Goal: Information Seeking & Learning: Learn about a topic

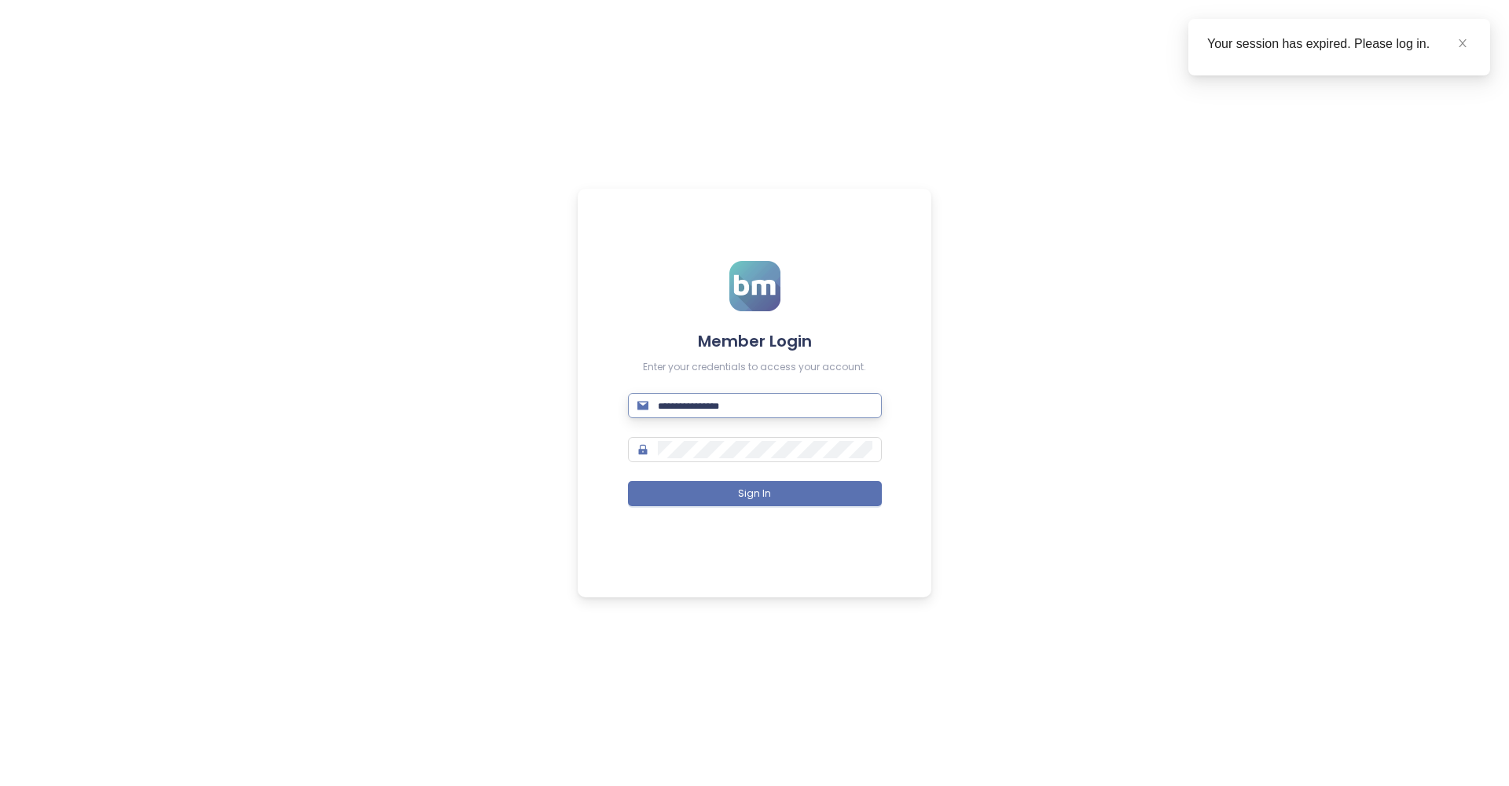
type input "**********"
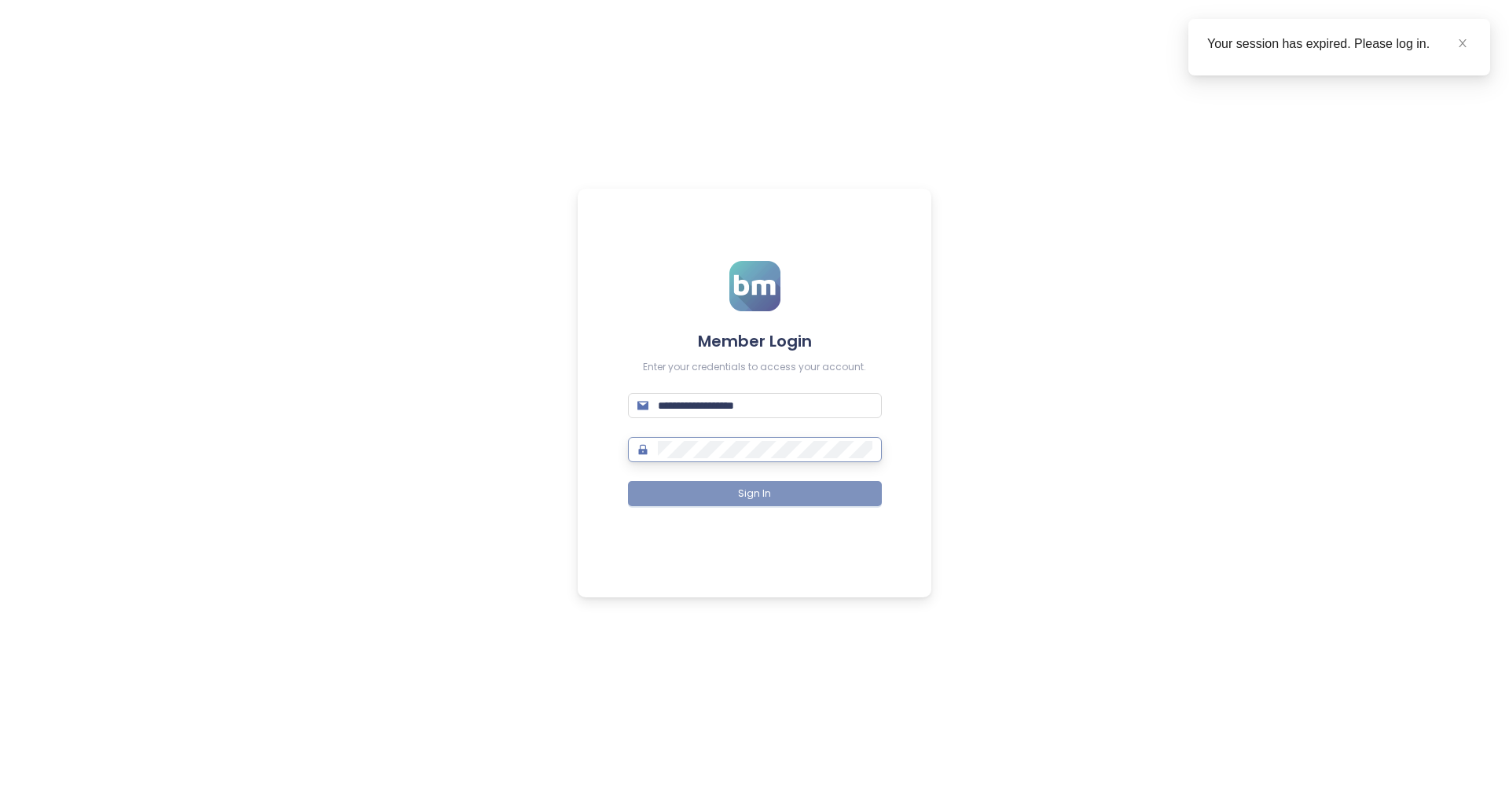
click at [749, 494] on span "Sign In" at bounding box center [754, 494] width 33 height 15
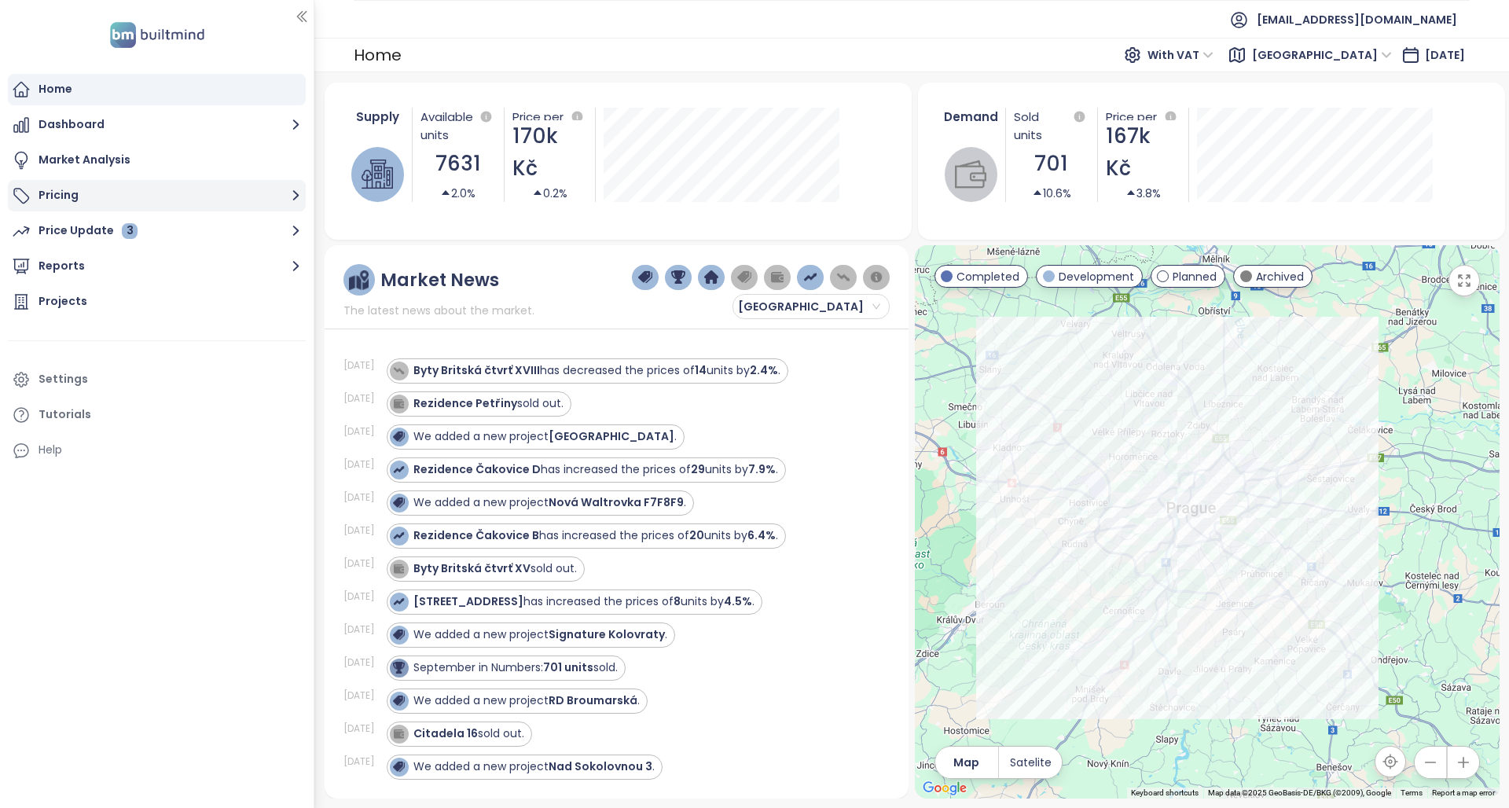
click at [105, 205] on button "Pricing" at bounding box center [157, 195] width 298 height 31
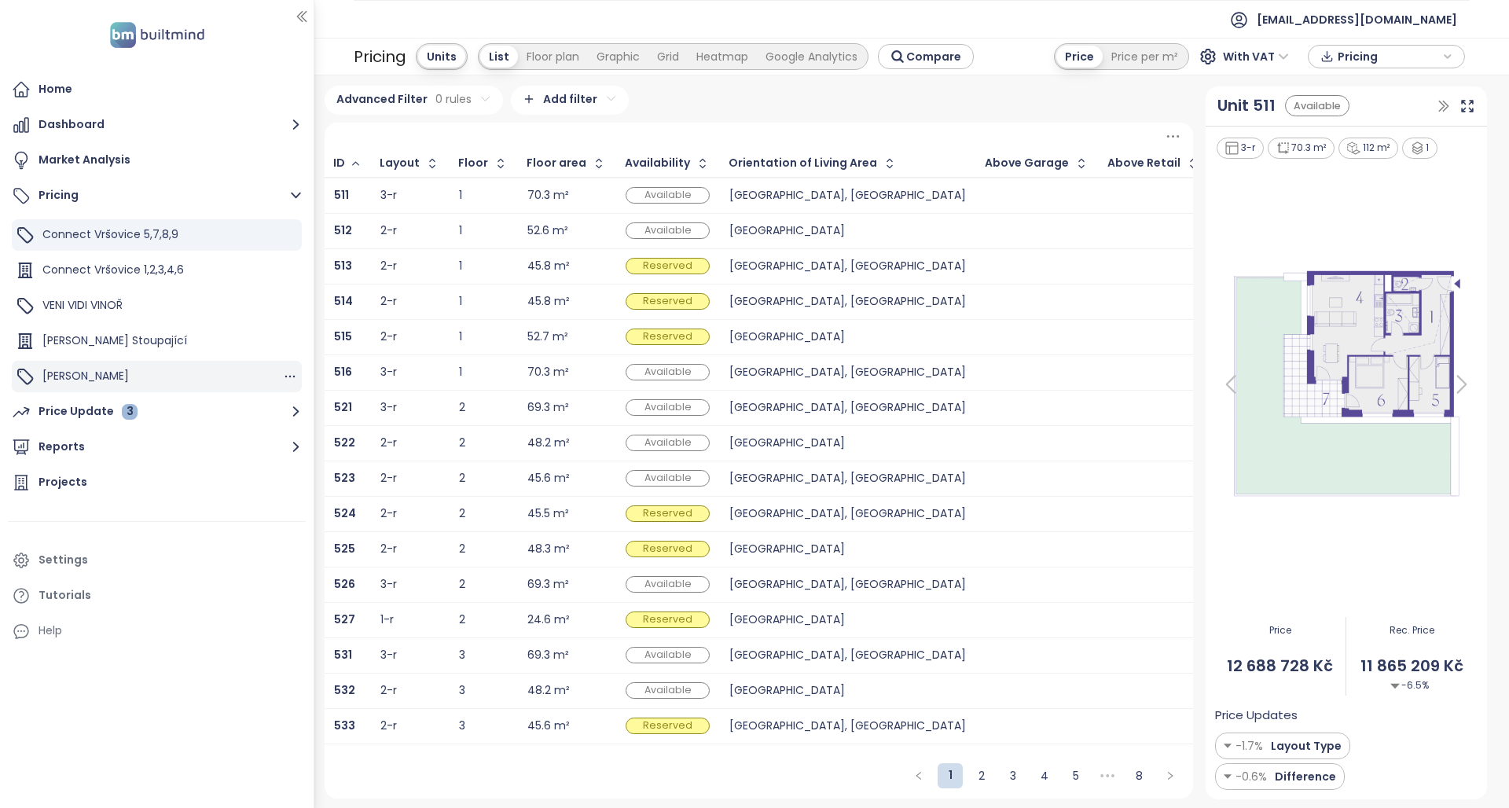
click at [101, 368] on div "[PERSON_NAME]" at bounding box center [157, 376] width 290 height 31
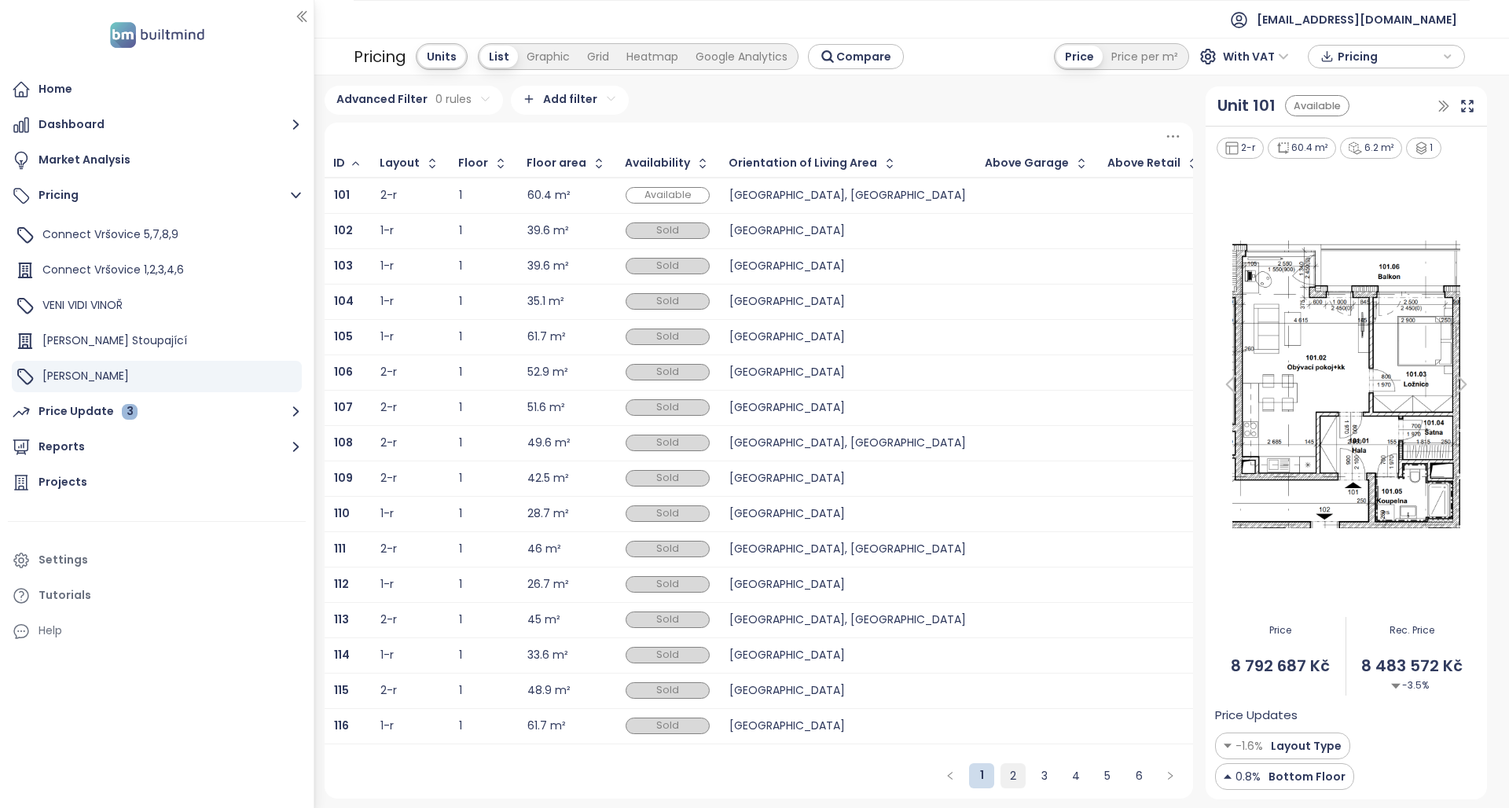
click at [1015, 778] on link "2" at bounding box center [1013, 776] width 24 height 24
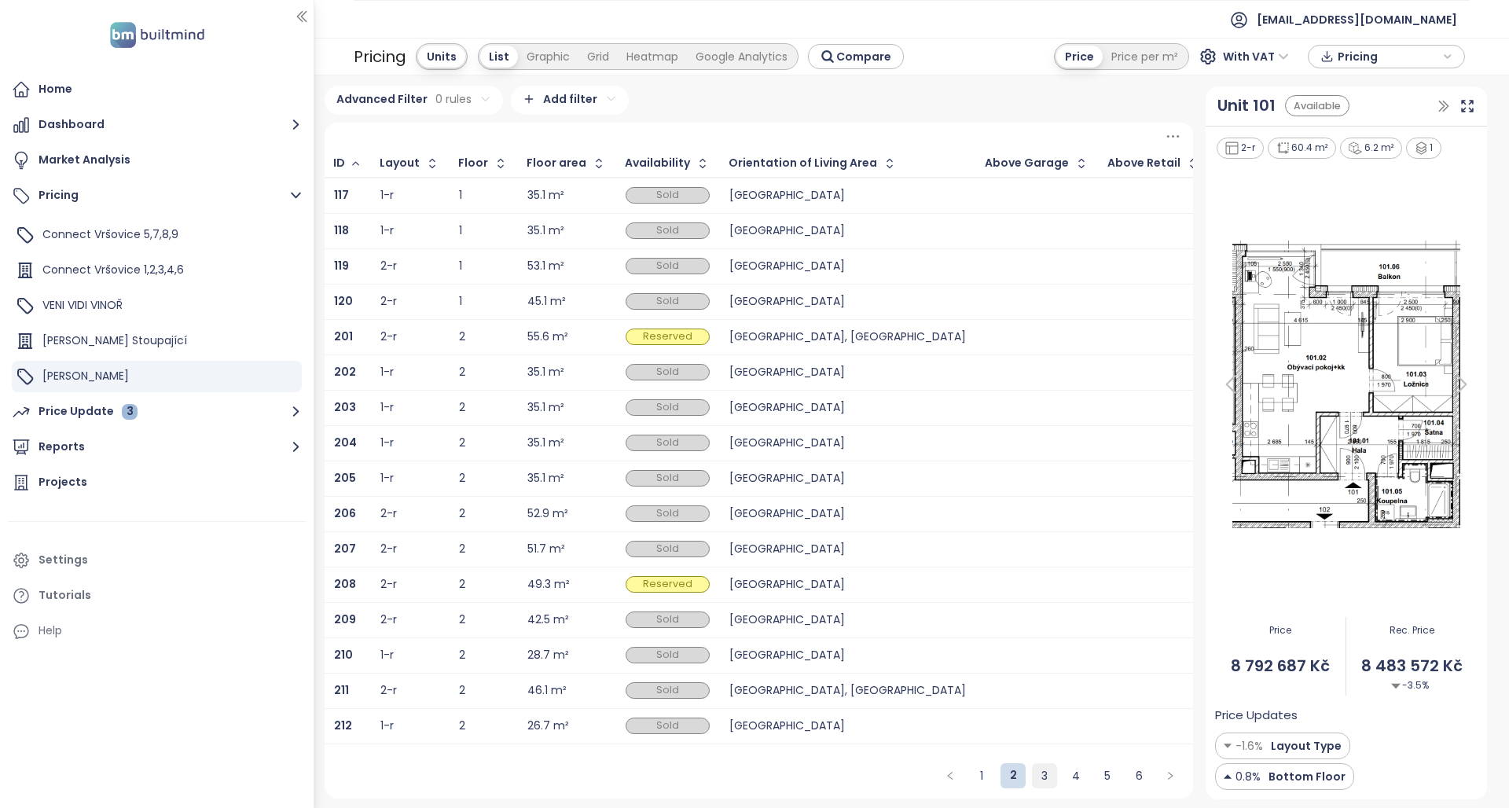
click at [1048, 779] on link "3" at bounding box center [1045, 776] width 24 height 24
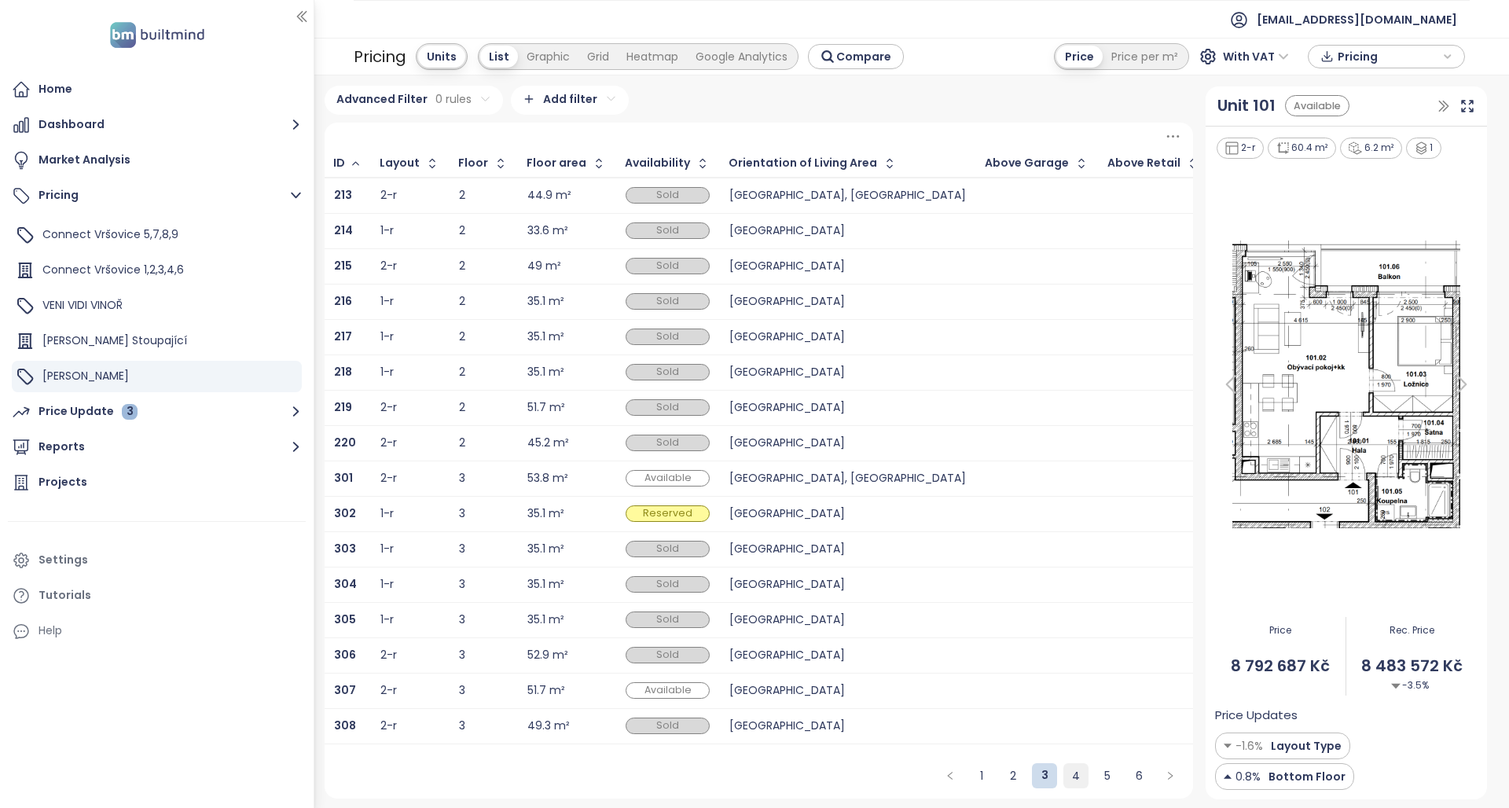
click at [1071, 777] on link "4" at bounding box center [1076, 776] width 24 height 24
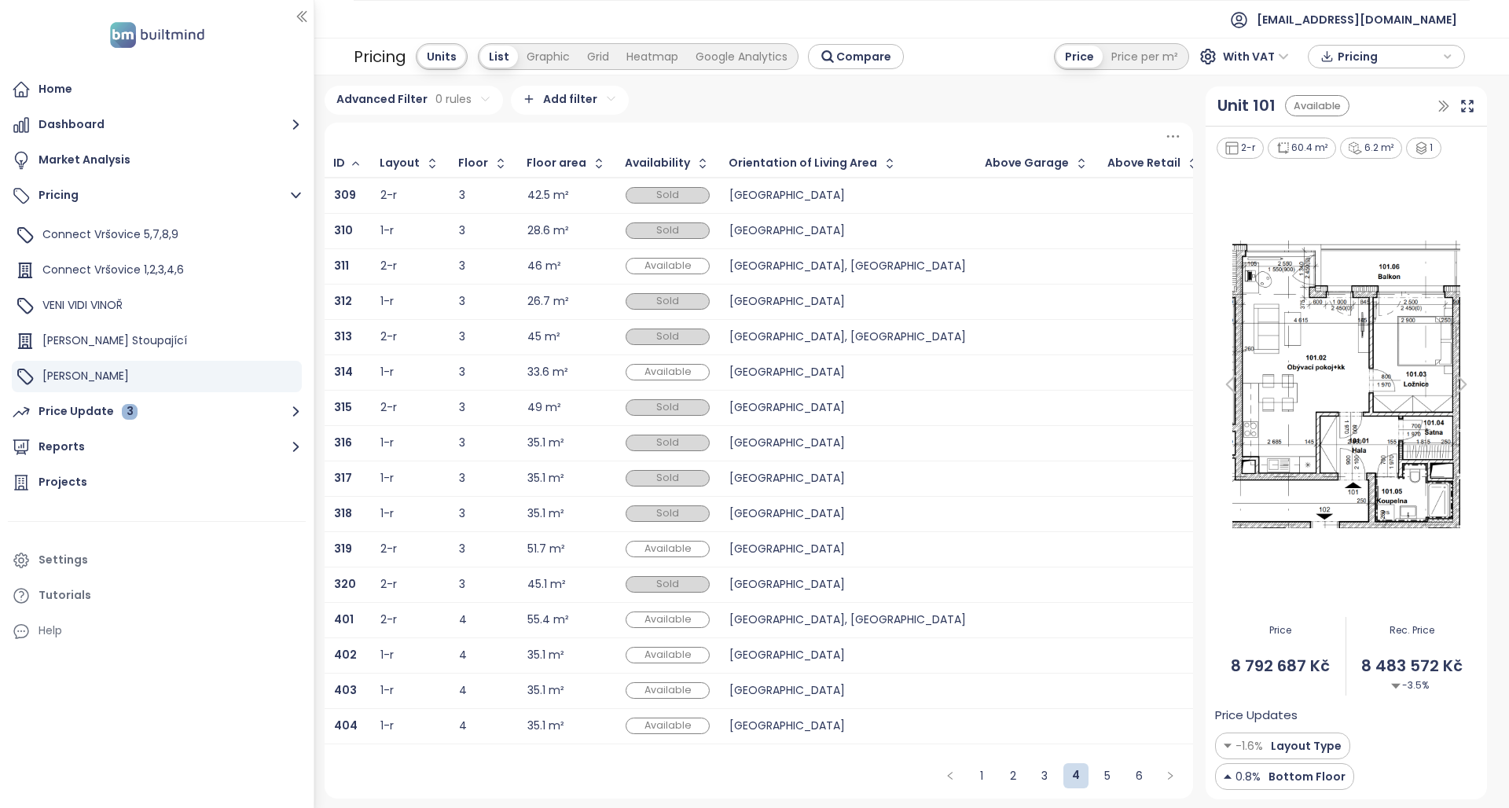
click at [761, 263] on div "[GEOGRAPHIC_DATA], [GEOGRAPHIC_DATA]" at bounding box center [847, 266] width 237 height 10
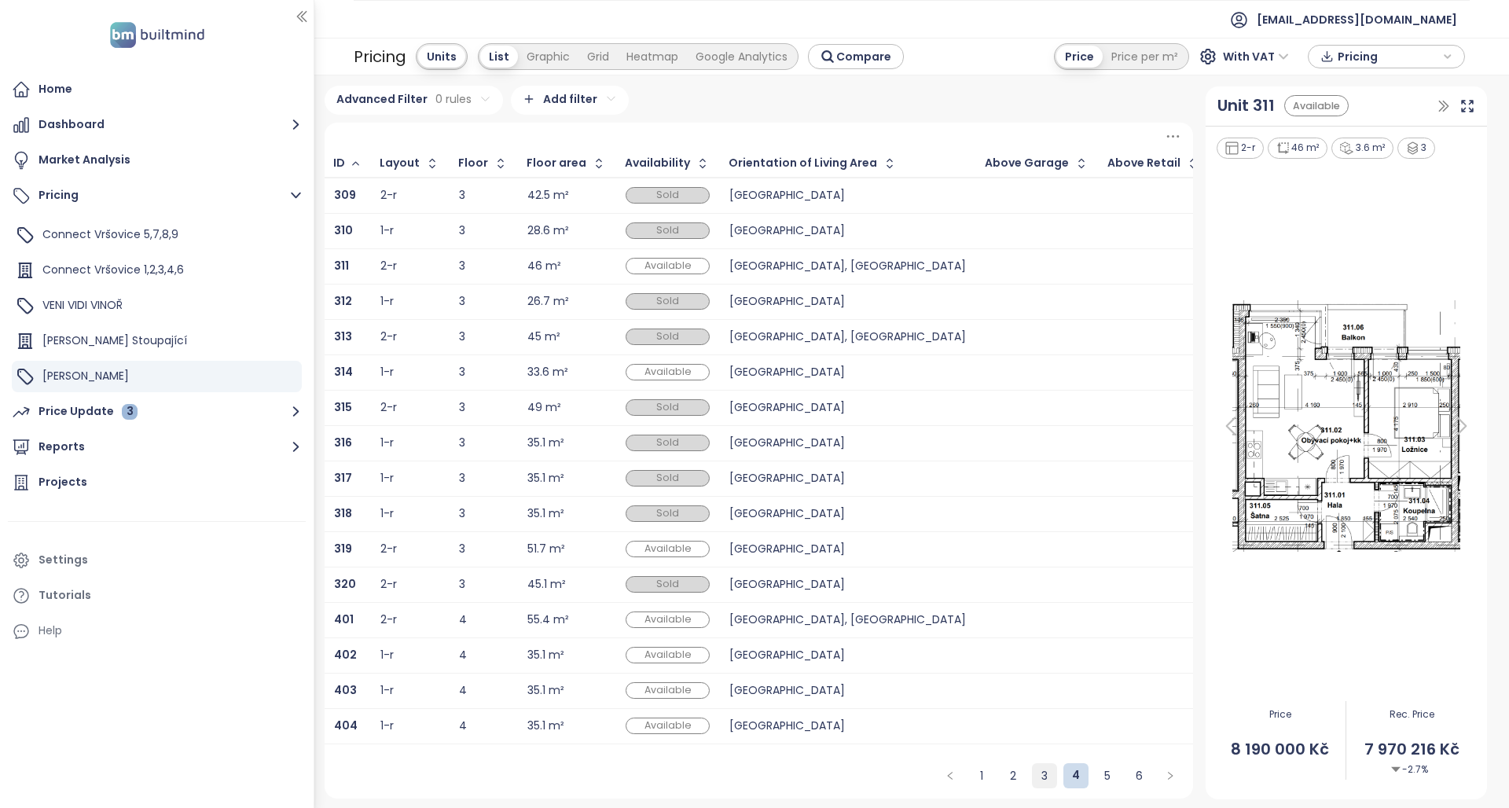
click at [1043, 770] on link "3" at bounding box center [1045, 776] width 24 height 24
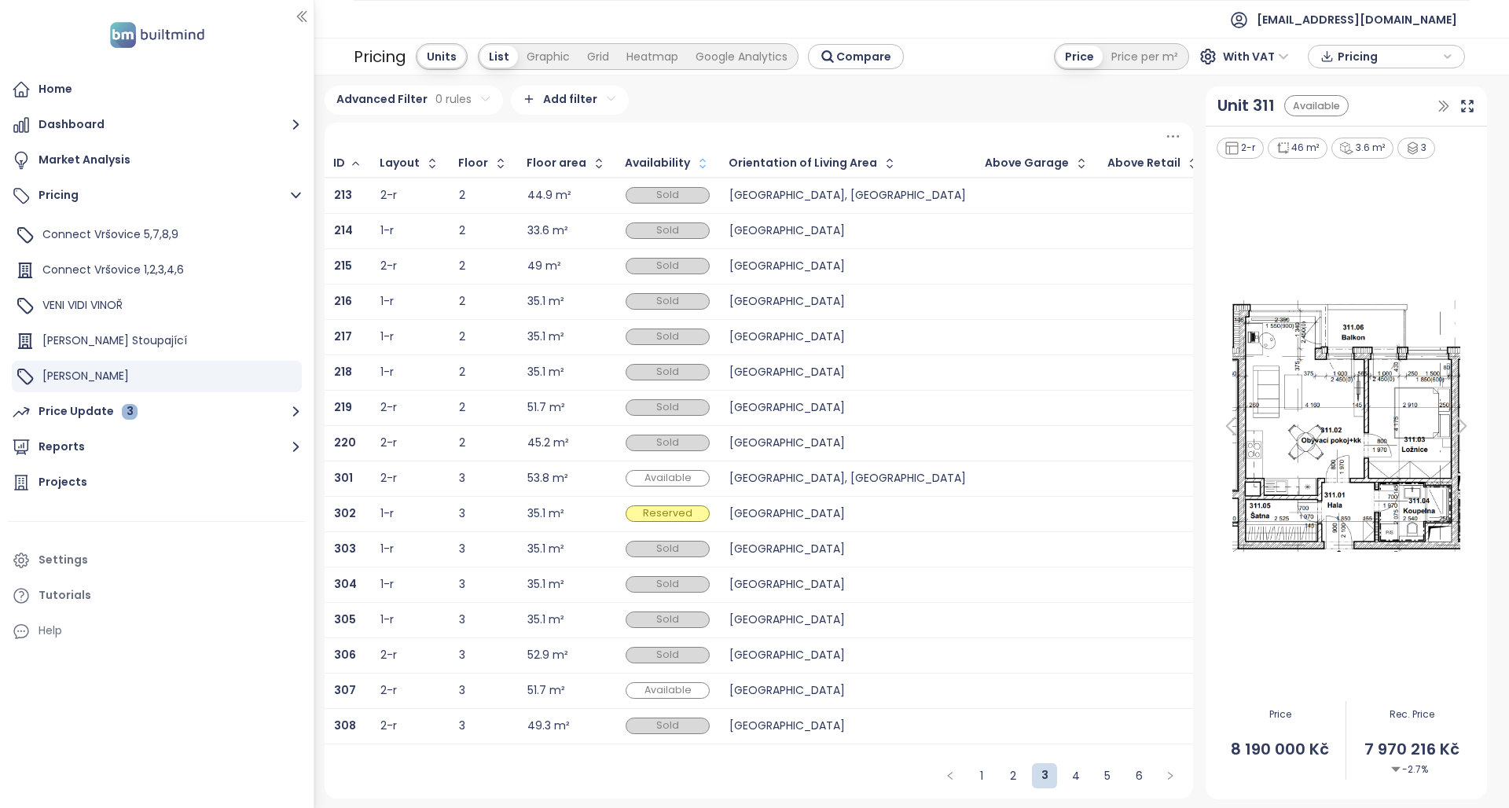
click at [695, 164] on icon "button" at bounding box center [703, 164] width 16 height 16
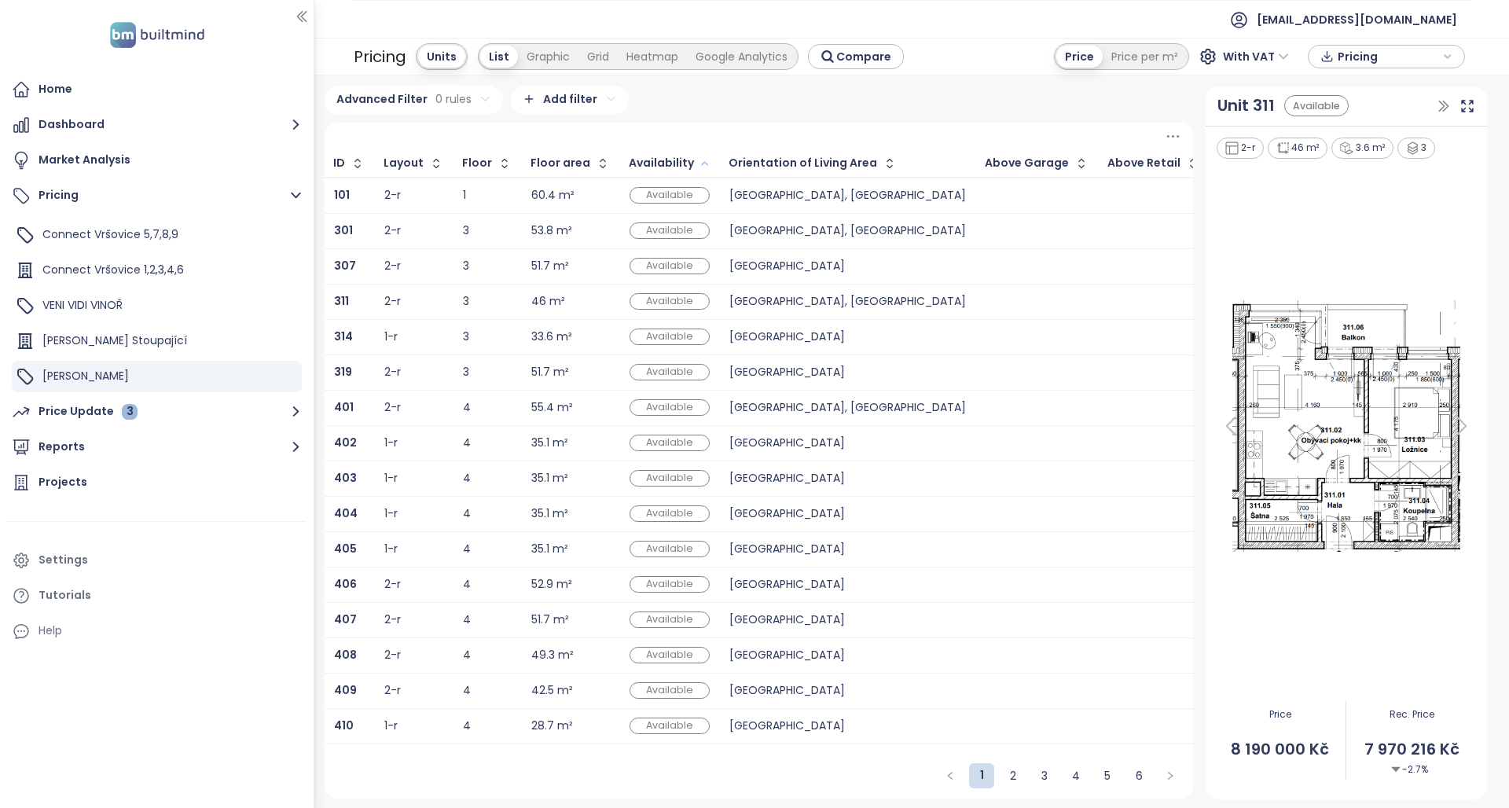
click at [976, 205] on td at bounding box center [1037, 196] width 123 height 36
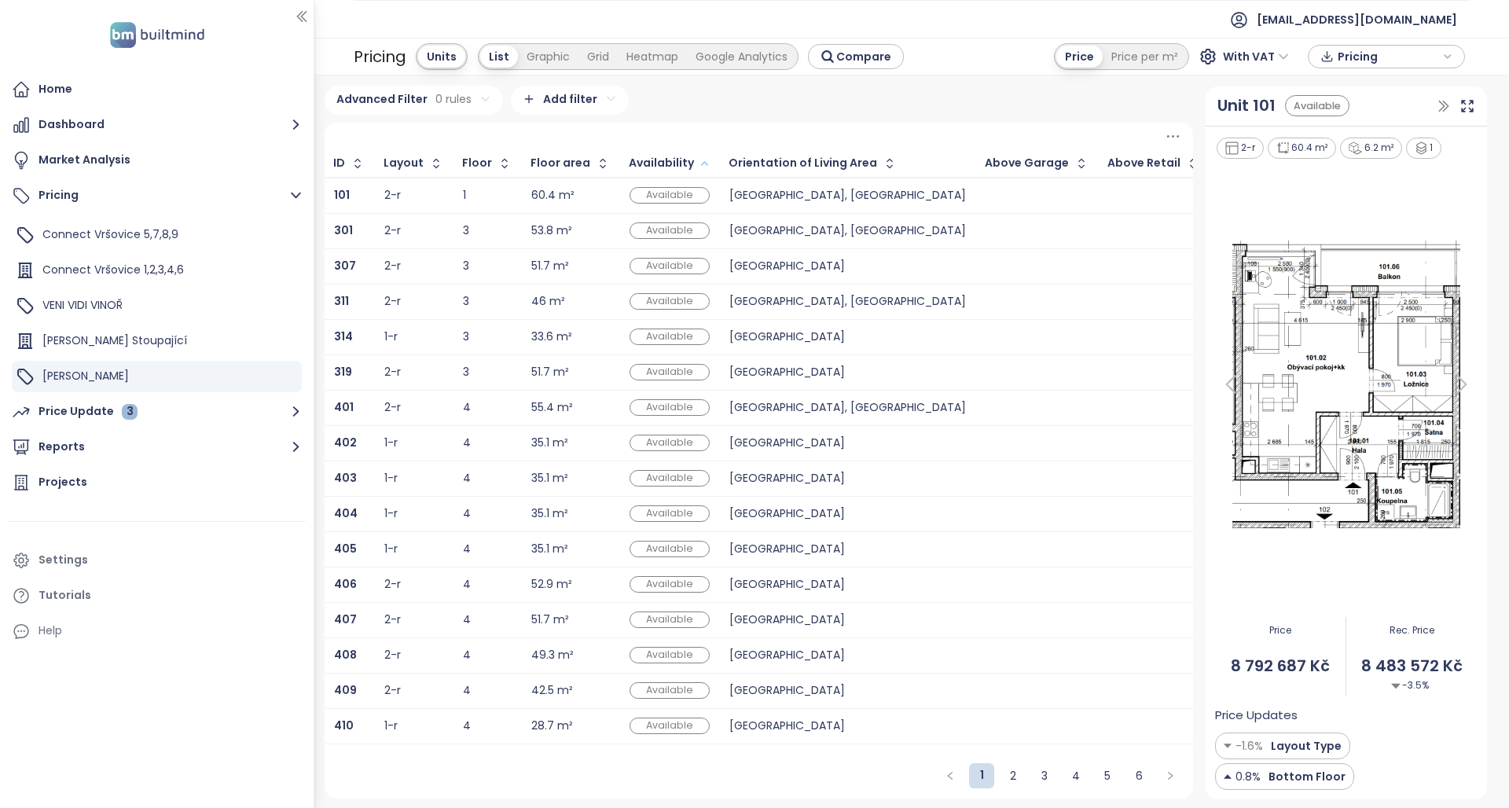
click at [986, 192] on div at bounding box center [1037, 195] width 103 height 19
click at [433, 230] on div "2-r" at bounding box center [413, 231] width 59 height 19
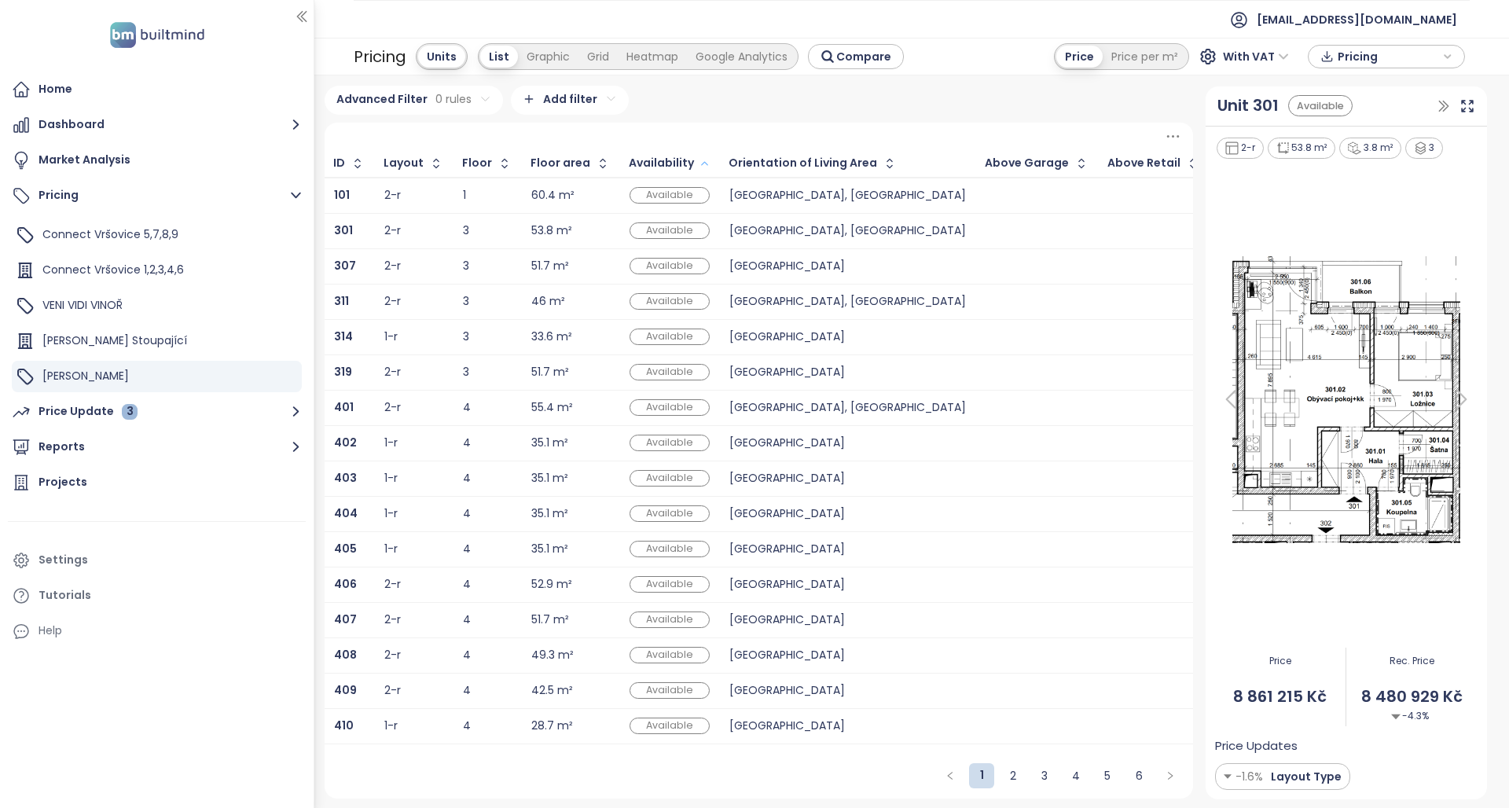
click at [437, 268] on div "2-r" at bounding box center [413, 266] width 59 height 19
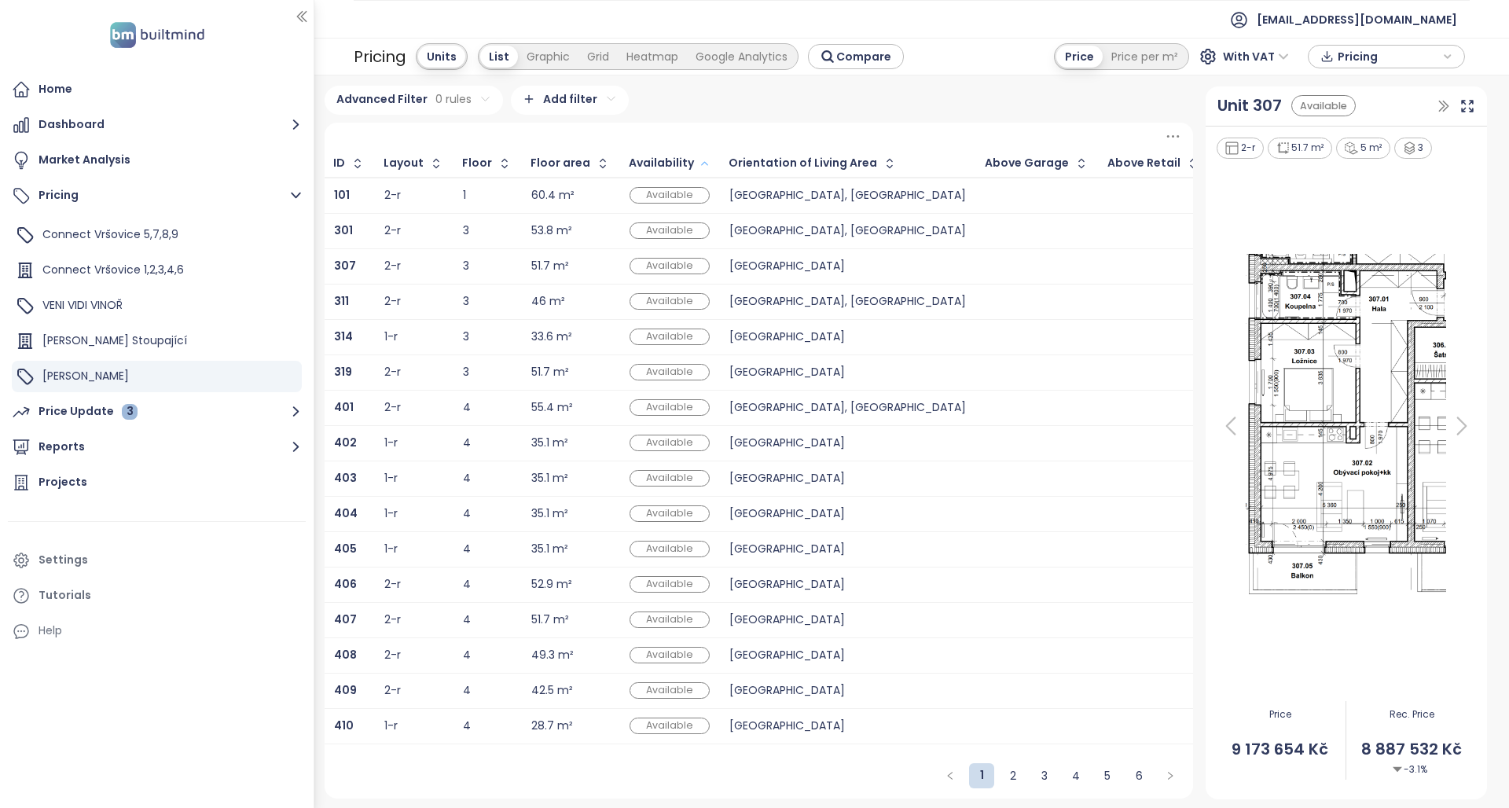
click at [439, 301] on div "2-r" at bounding box center [413, 301] width 59 height 19
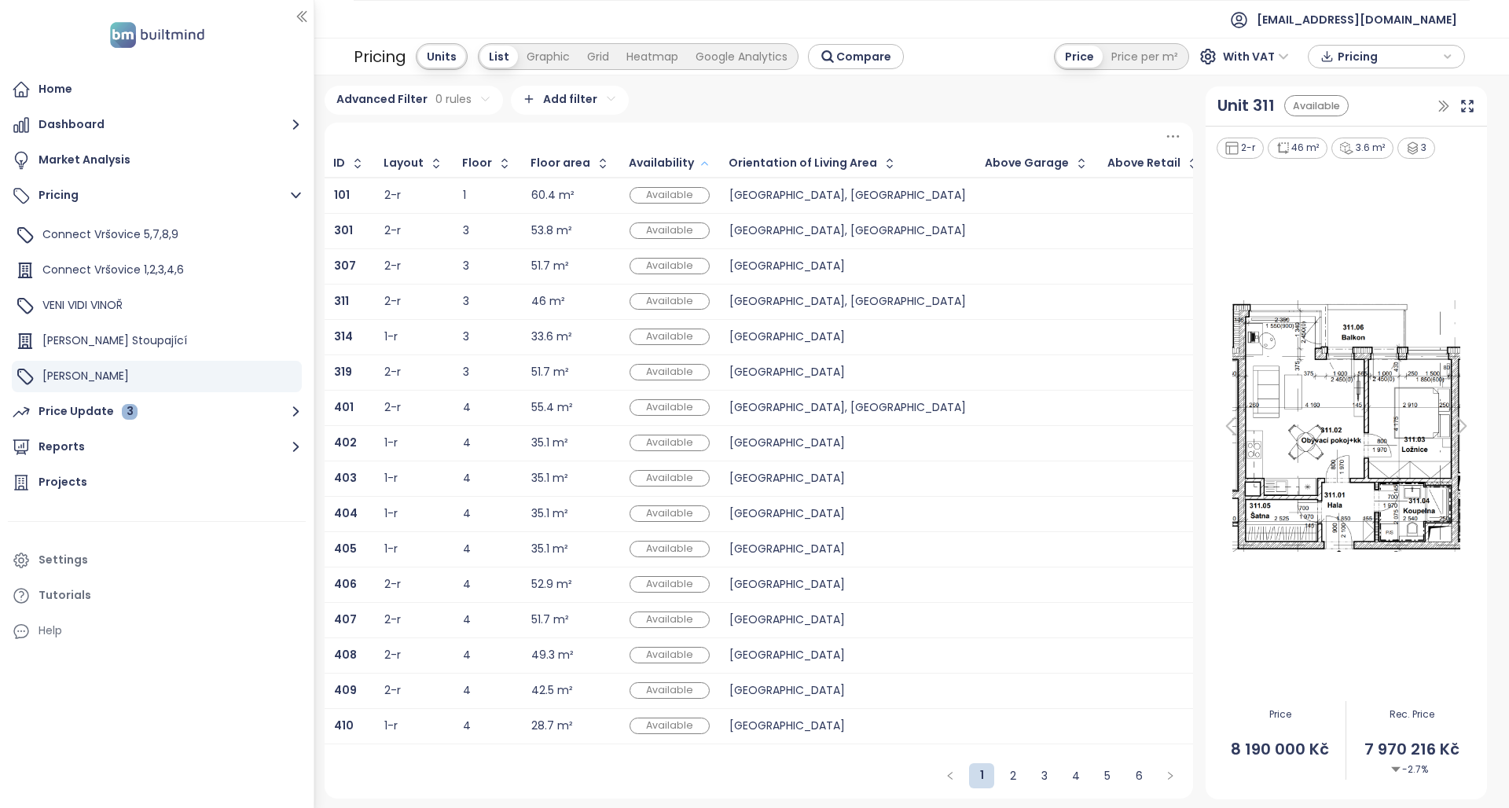
click at [438, 333] on div "1-r" at bounding box center [413, 337] width 59 height 19
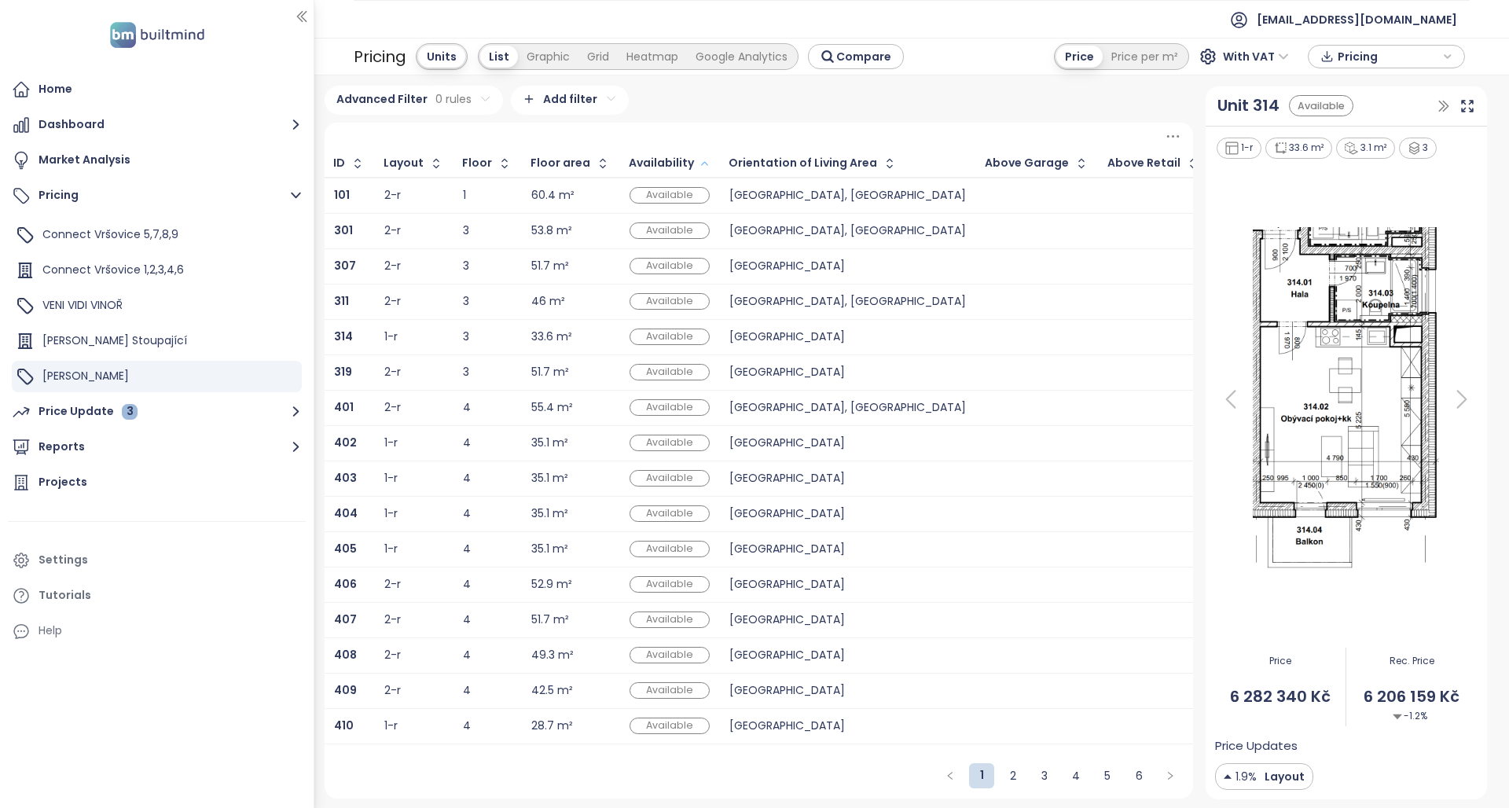
click at [439, 374] on div "2-r" at bounding box center [413, 372] width 59 height 19
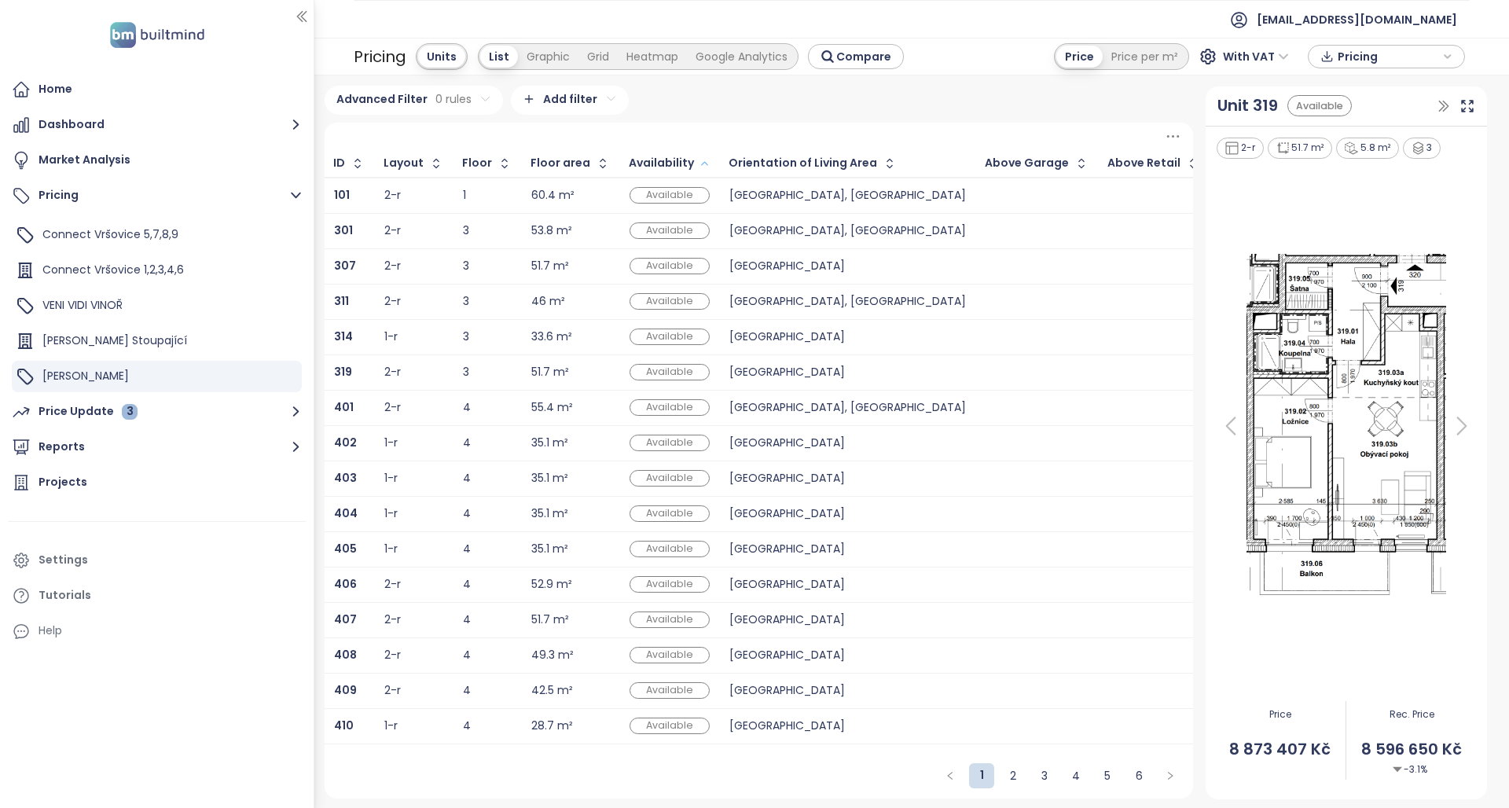
click at [435, 406] on div "2-r" at bounding box center [413, 408] width 59 height 19
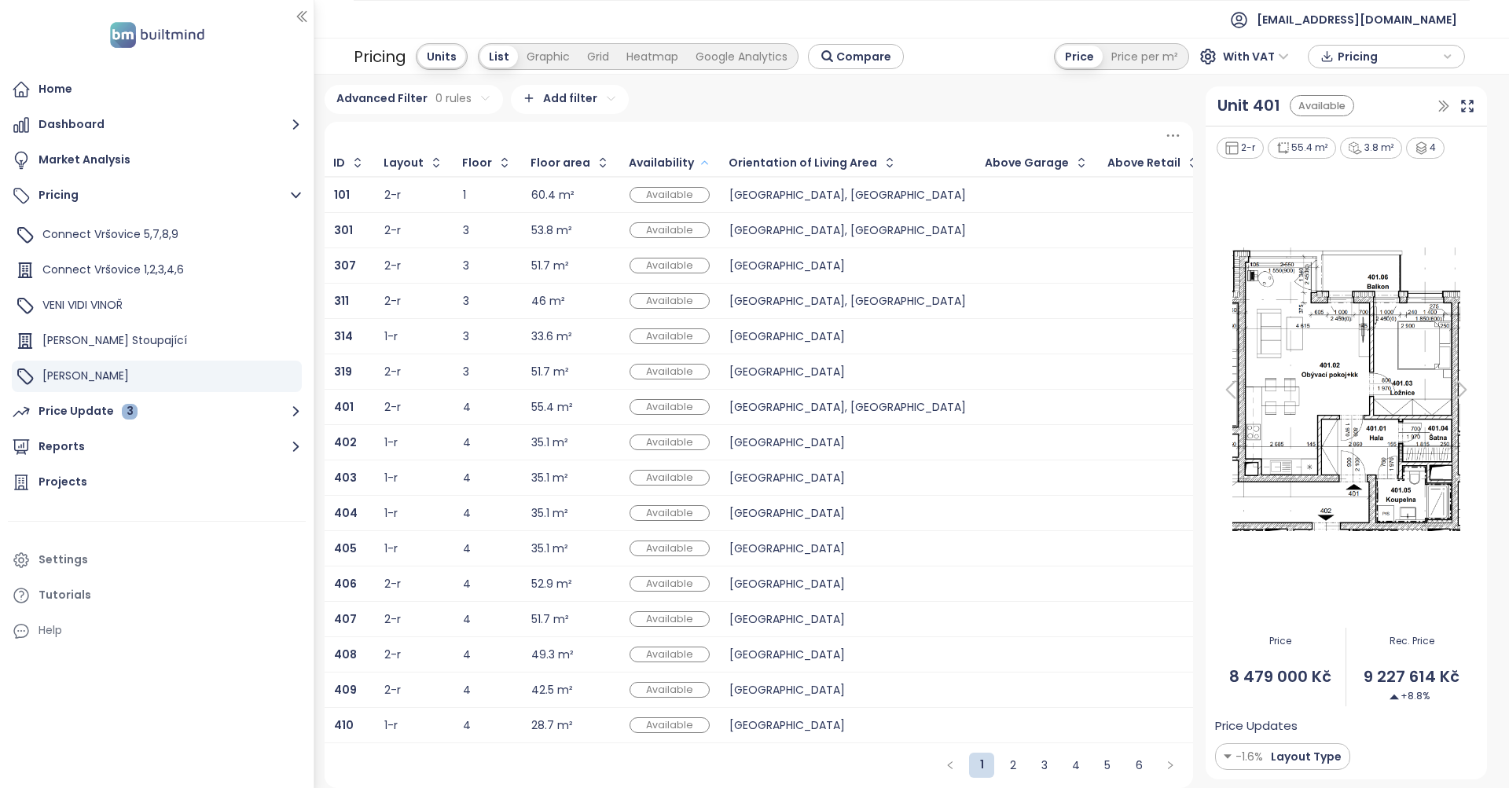
scroll to position [1, 0]
click at [431, 406] on div "2-r" at bounding box center [413, 407] width 59 height 19
click at [431, 434] on div "1-r" at bounding box center [413, 442] width 59 height 19
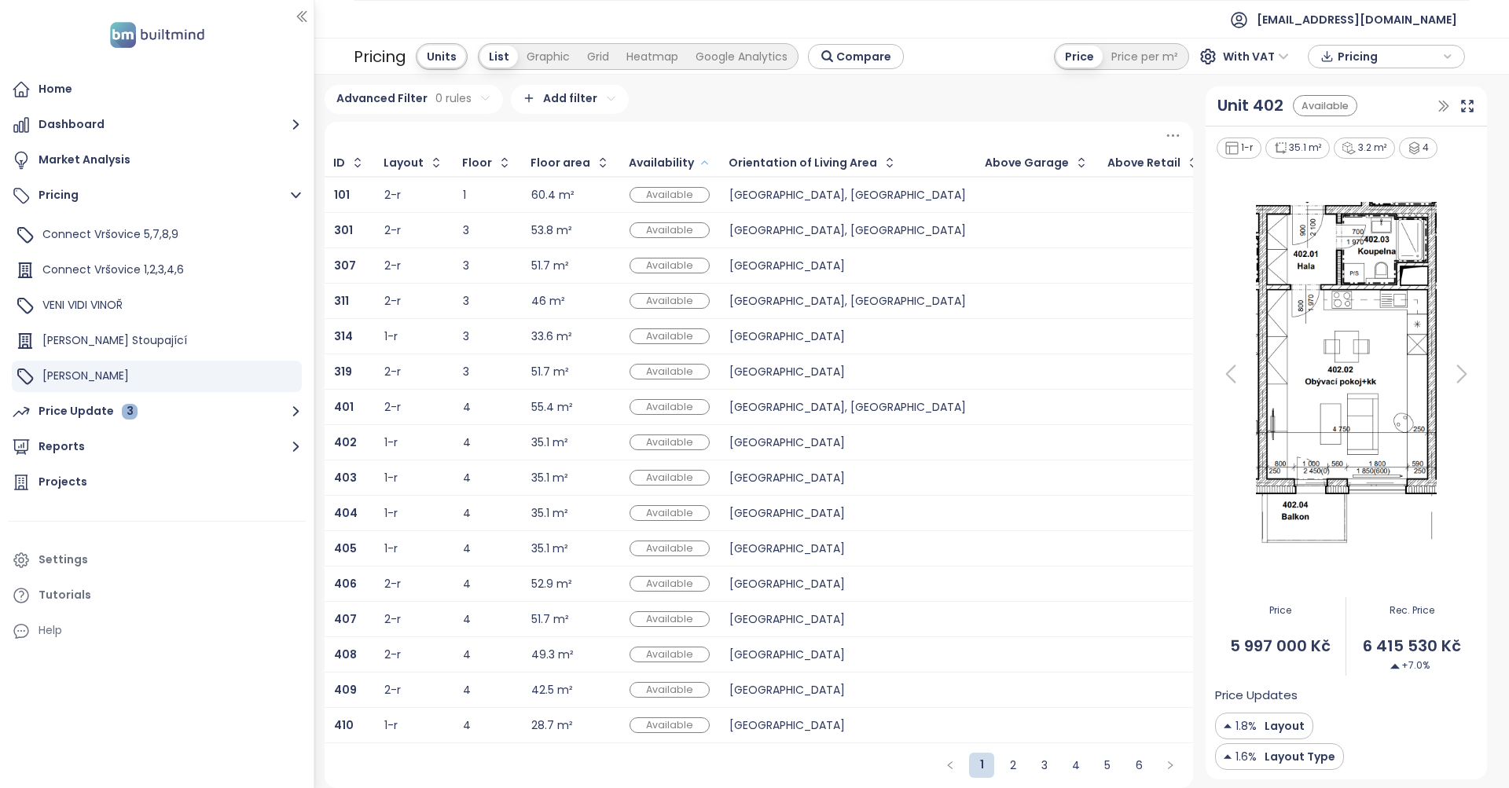
click at [1108, 478] on div at bounding box center [1154, 478] width 92 height 19
click at [514, 519] on td "4" at bounding box center [488, 512] width 68 height 35
click at [508, 539] on td "4" at bounding box center [488, 548] width 68 height 35
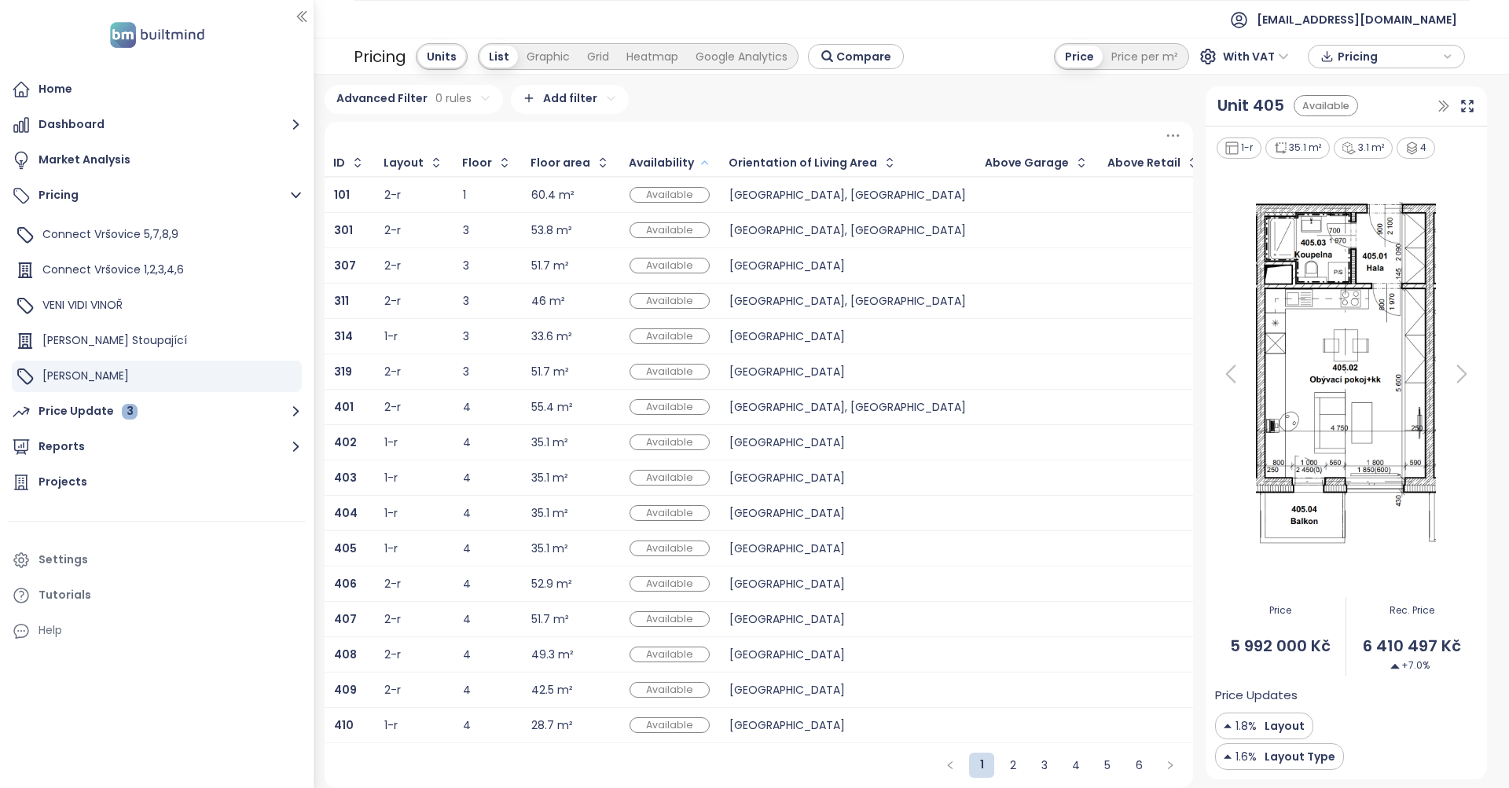
click at [502, 575] on div "4" at bounding box center [487, 584] width 49 height 19
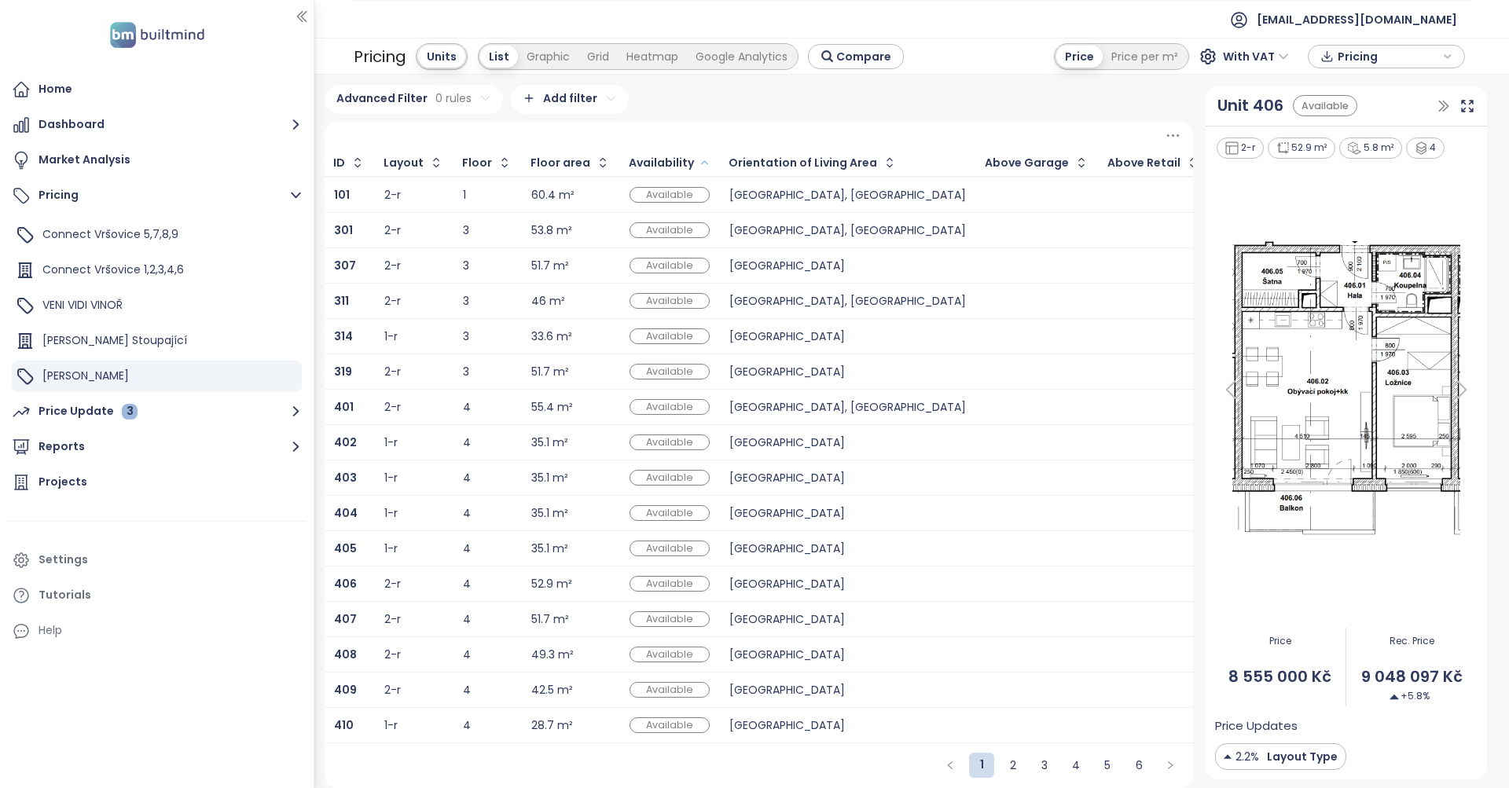
click at [418, 622] on div "2-r" at bounding box center [413, 619] width 59 height 19
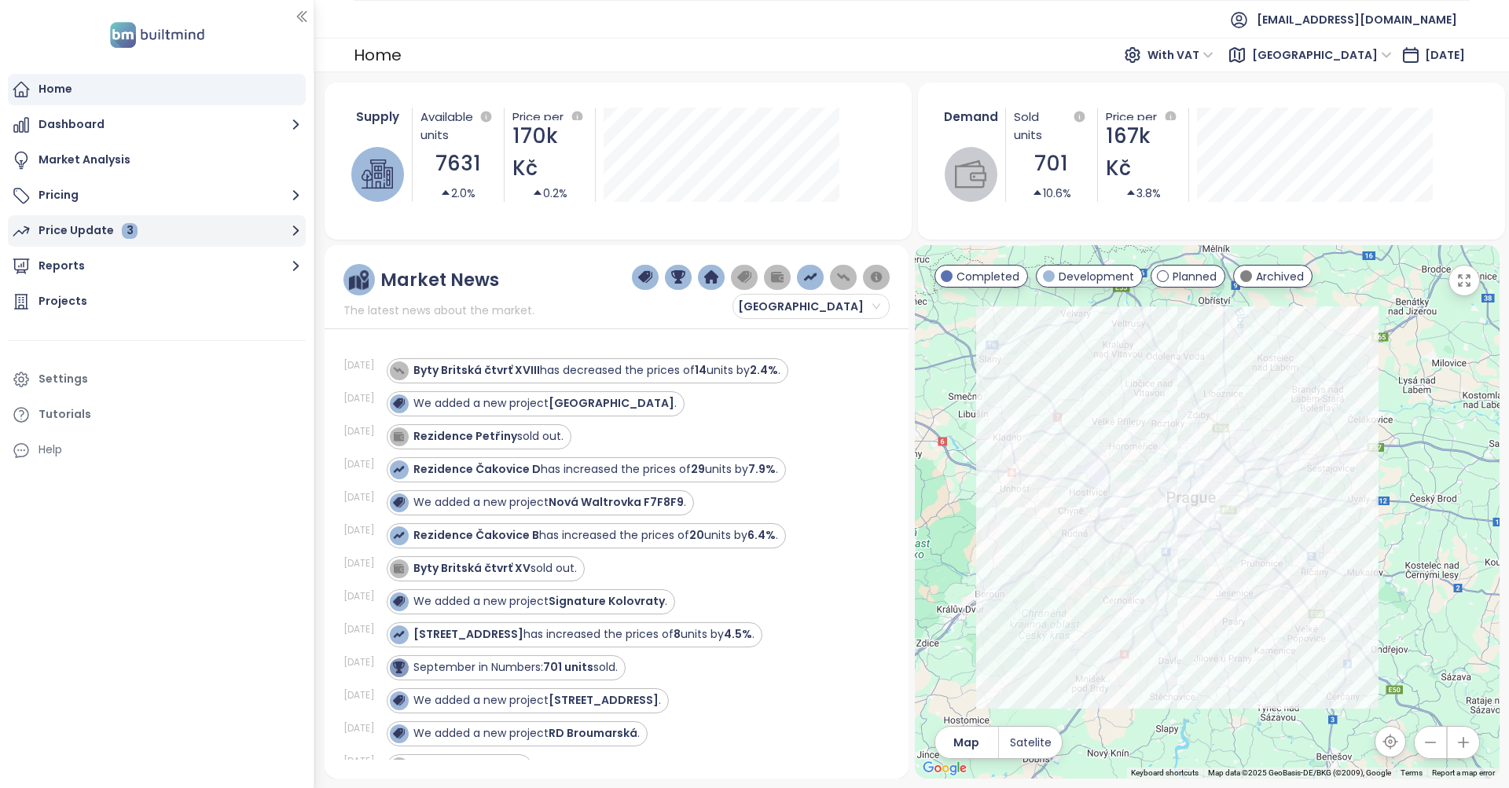
click at [85, 237] on div "Price Update 3" at bounding box center [88, 231] width 99 height 20
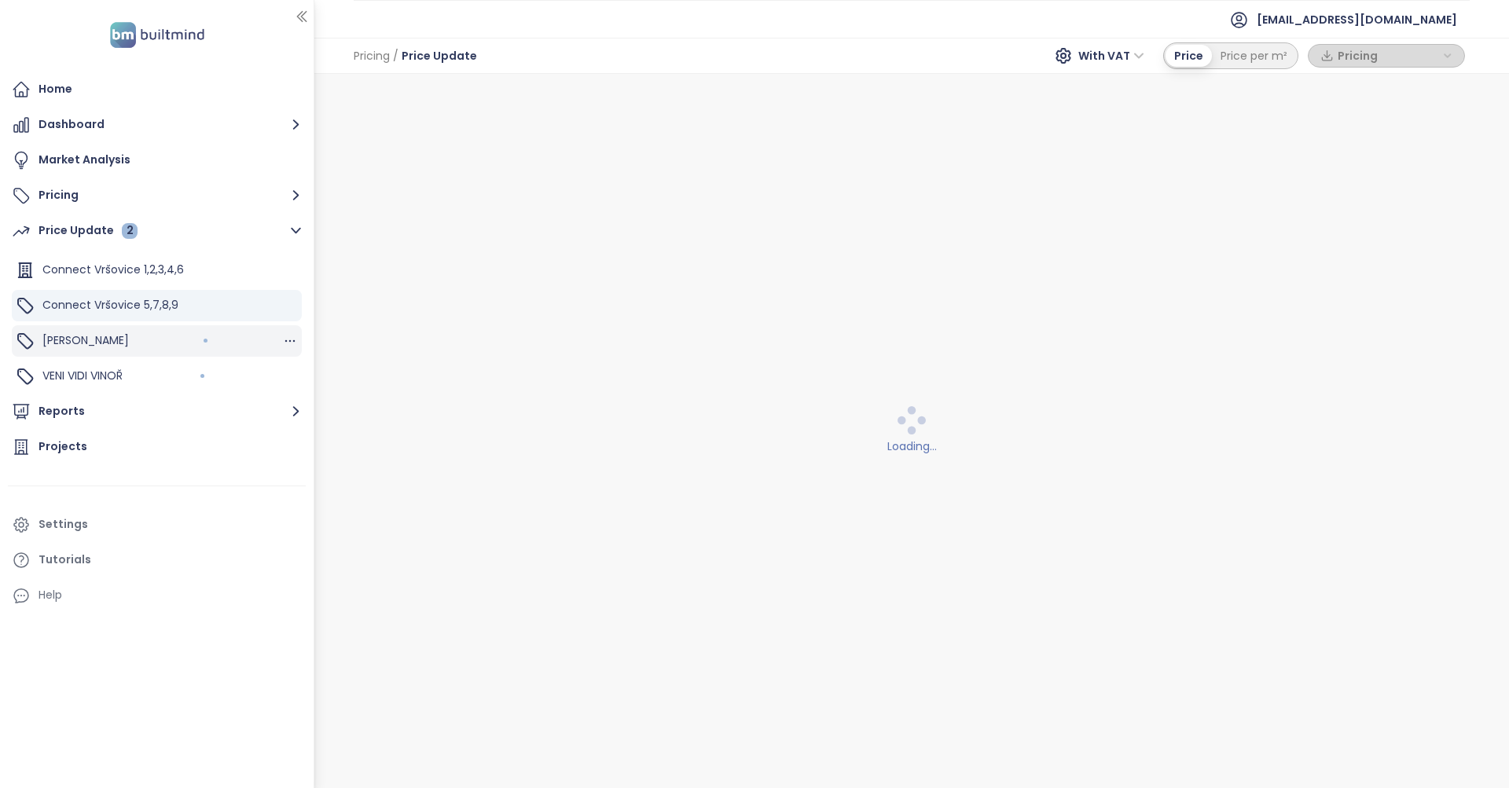
click at [134, 349] on div "[PERSON_NAME]" at bounding box center [157, 340] width 290 height 31
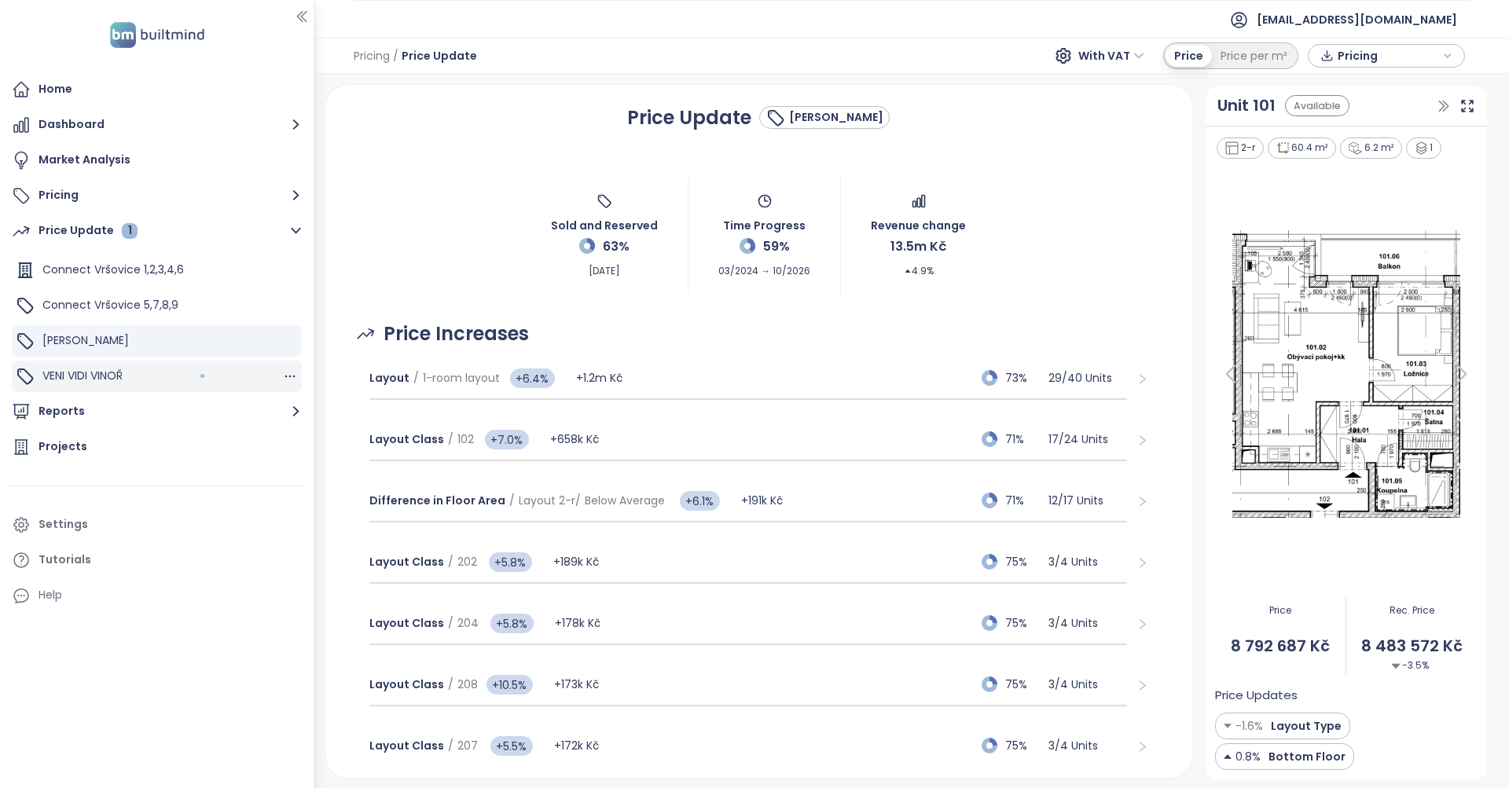
click at [89, 380] on span "VENI VIDI VINOŘ" at bounding box center [82, 376] width 80 height 16
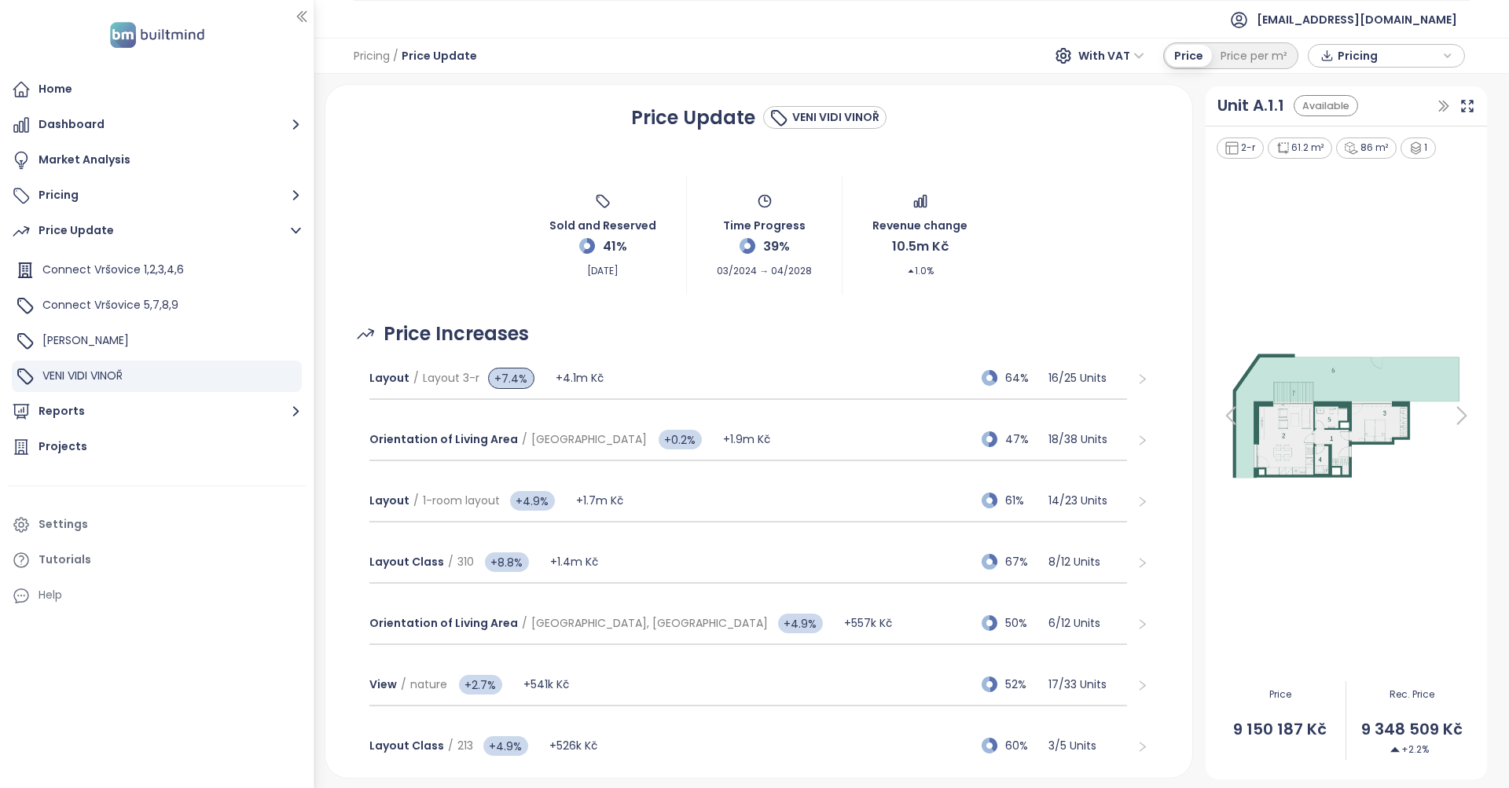
click at [1457, 424] on icon at bounding box center [1461, 415] width 31 height 31
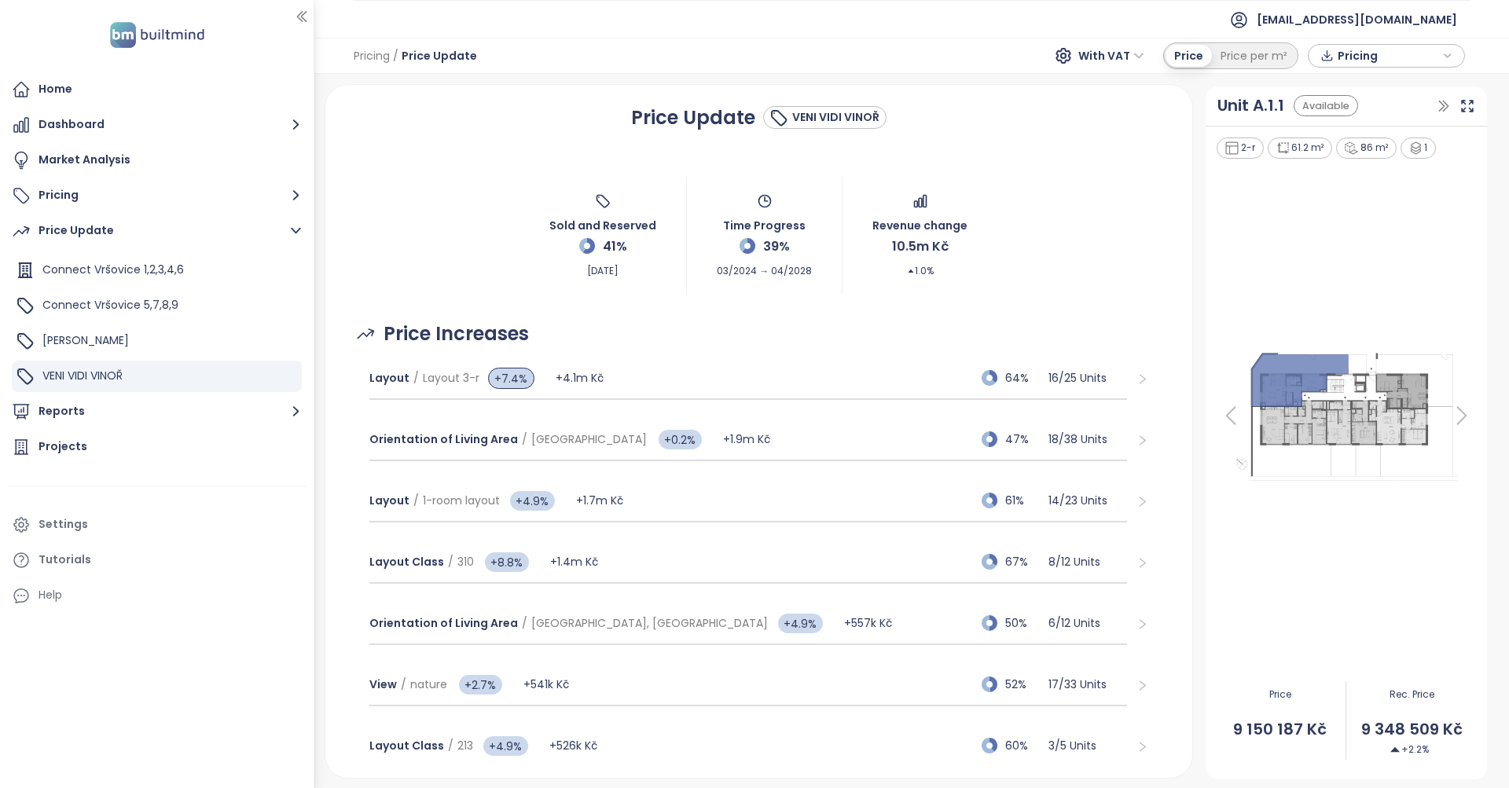
click at [1457, 424] on icon at bounding box center [1461, 415] width 31 height 31
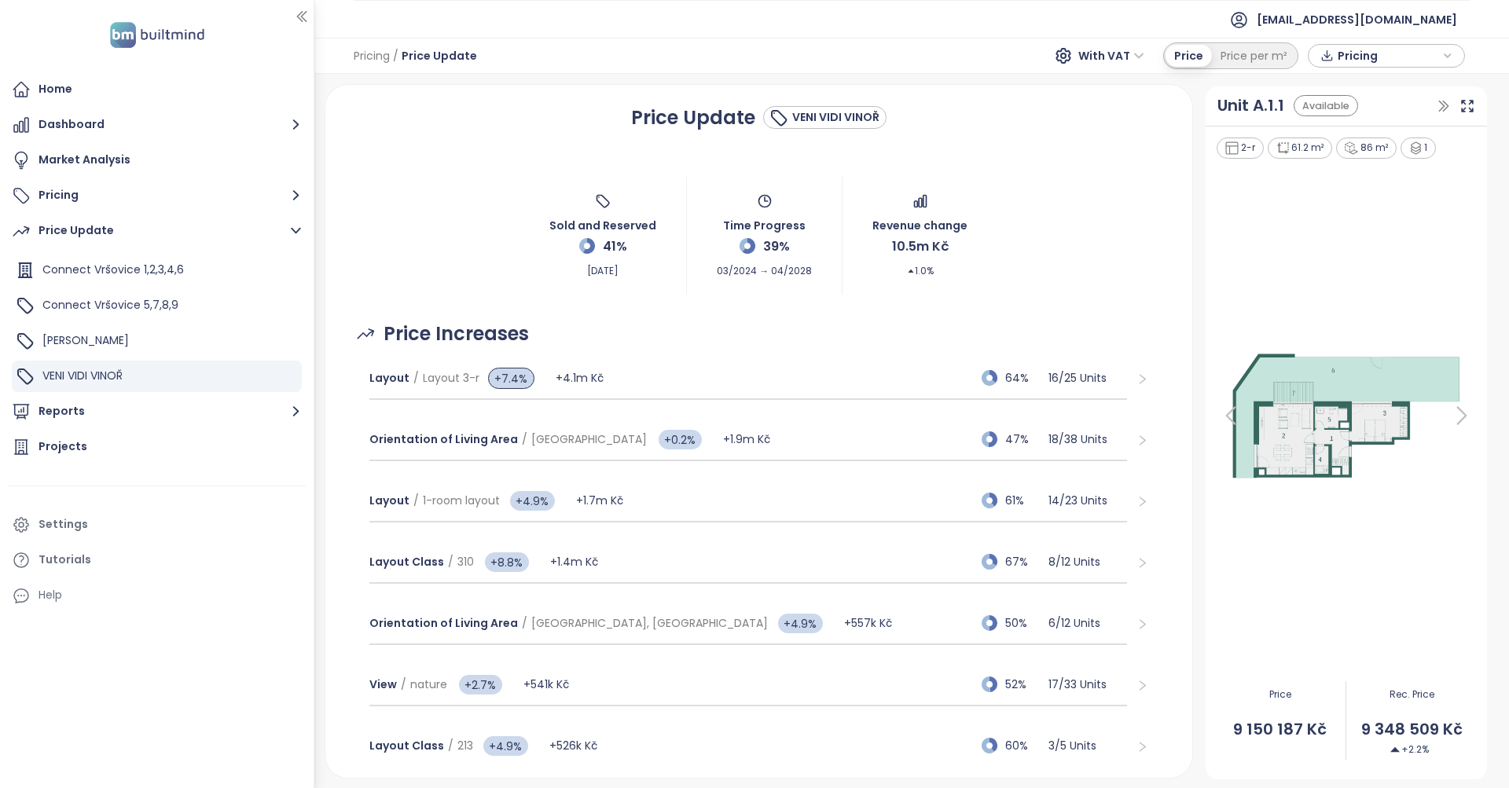
click at [1457, 424] on icon at bounding box center [1461, 415] width 31 height 31
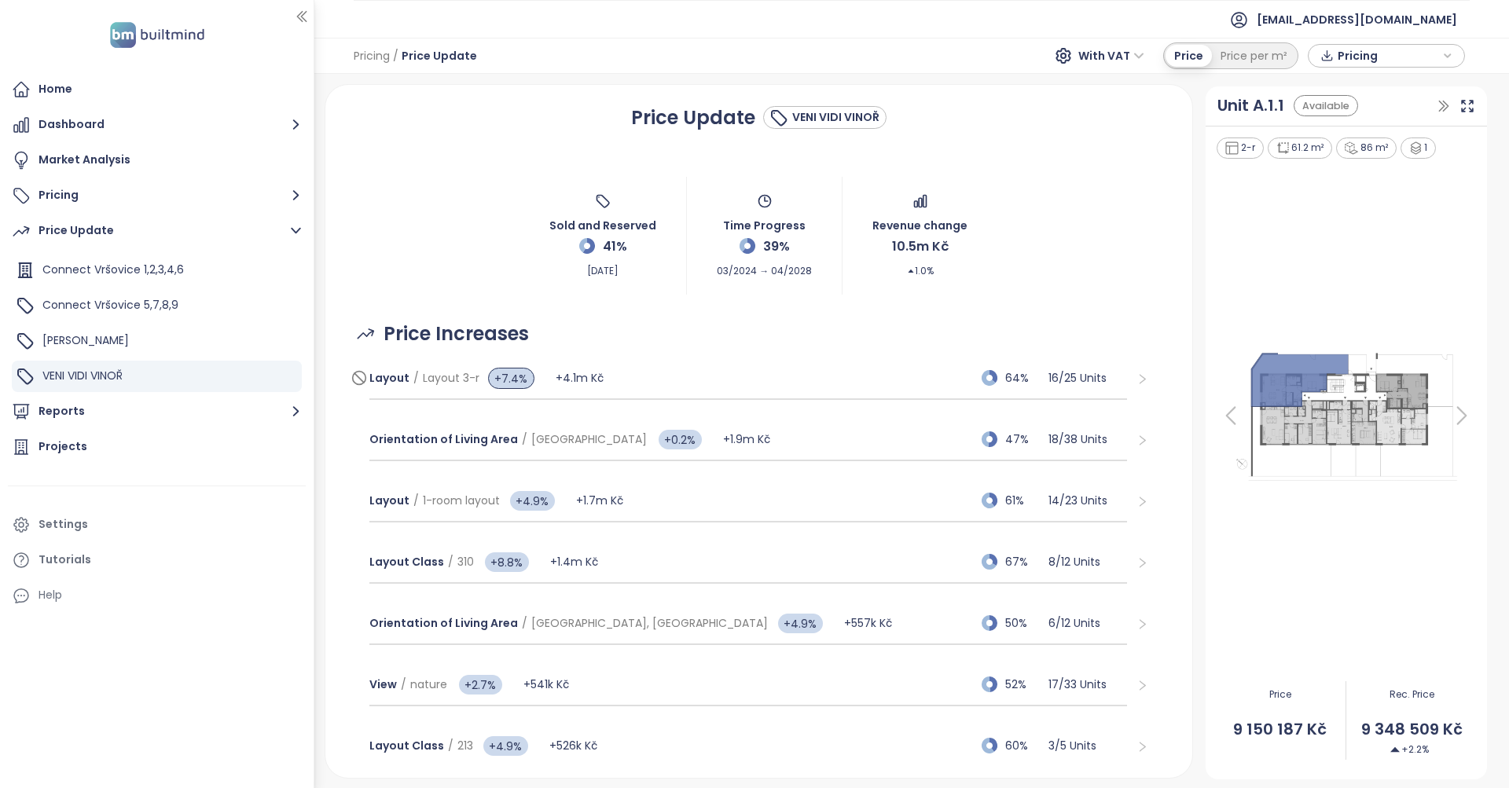
click at [839, 371] on div "Layout / Layout 3-r +7.4% +4.1m Kč 64% 16 / 25 Units" at bounding box center [748, 379] width 758 height 42
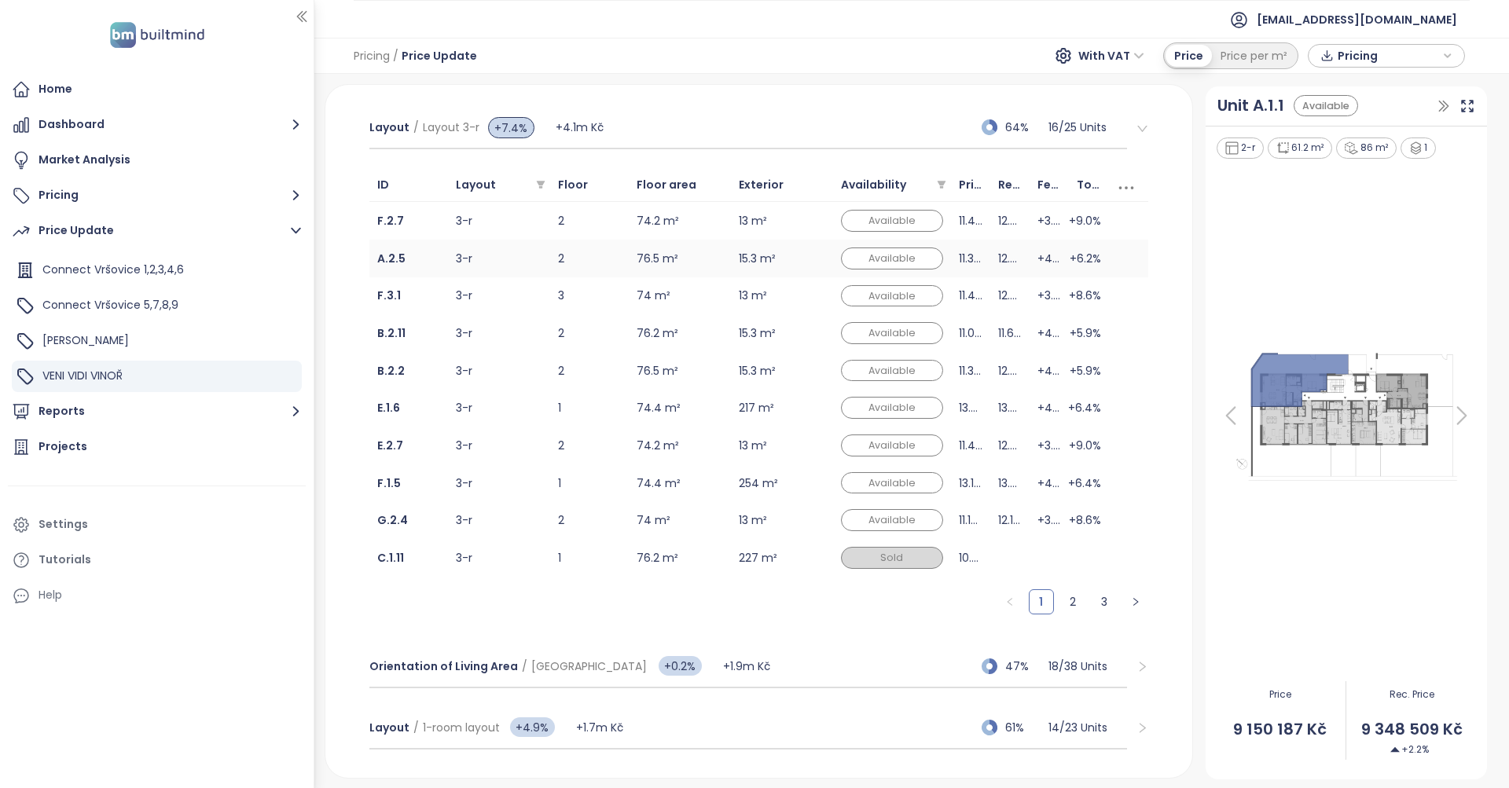
scroll to position [254, 0]
click at [1079, 591] on link "2" at bounding box center [1073, 599] width 24 height 24
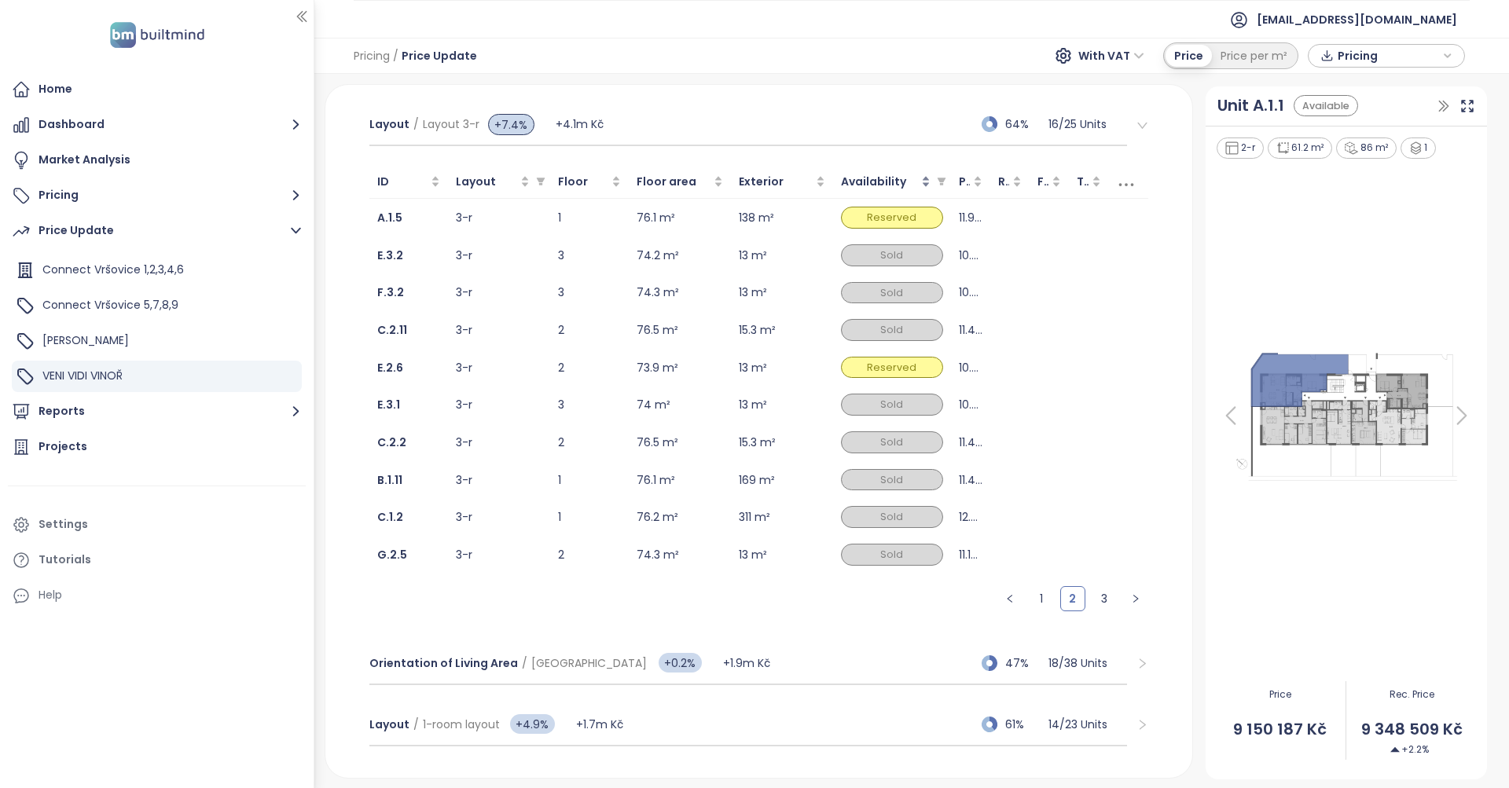
click at [896, 182] on span "Availability" at bounding box center [873, 182] width 65 height 16
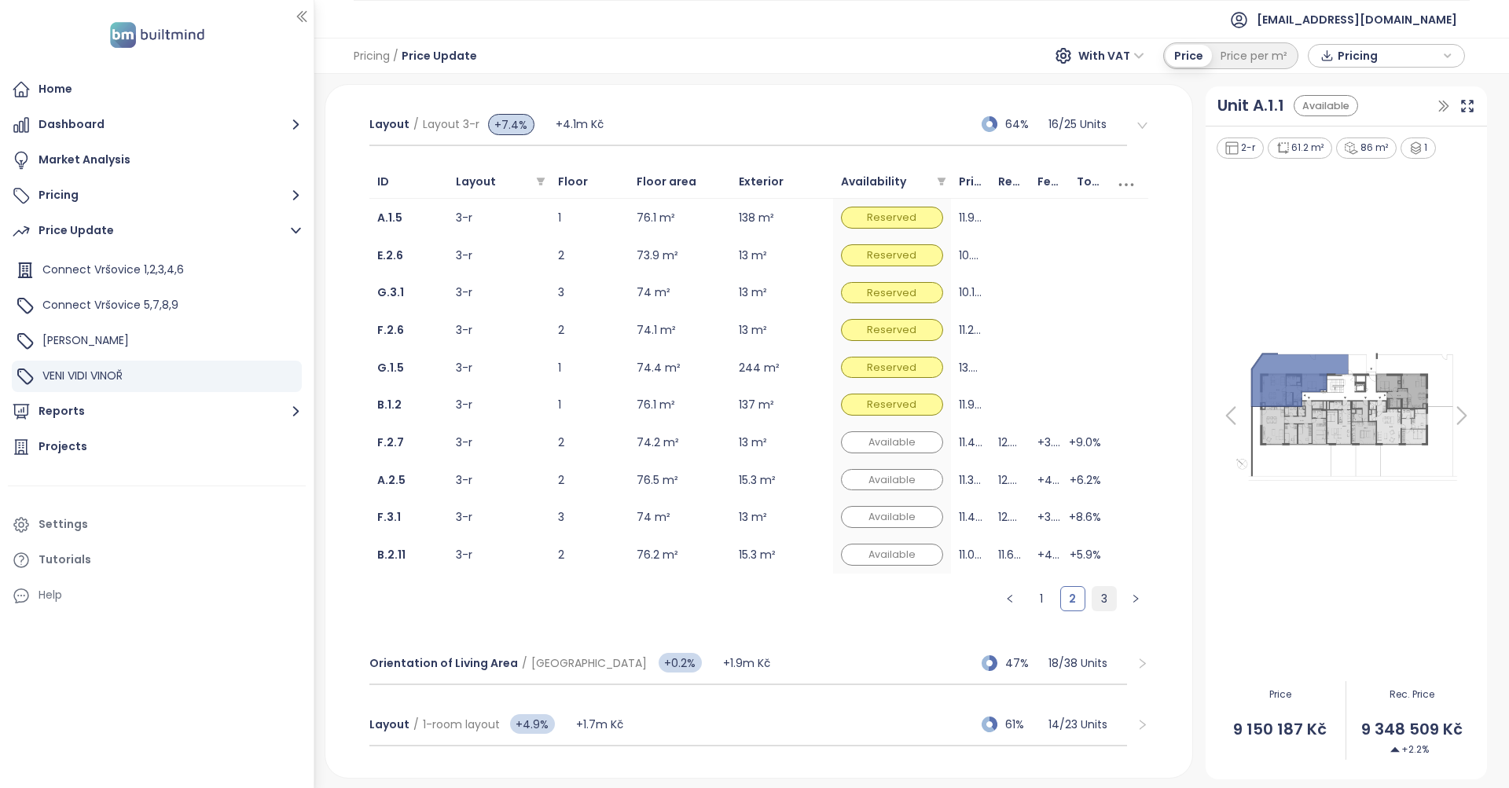
click at [1106, 597] on link "3" at bounding box center [1105, 599] width 24 height 24
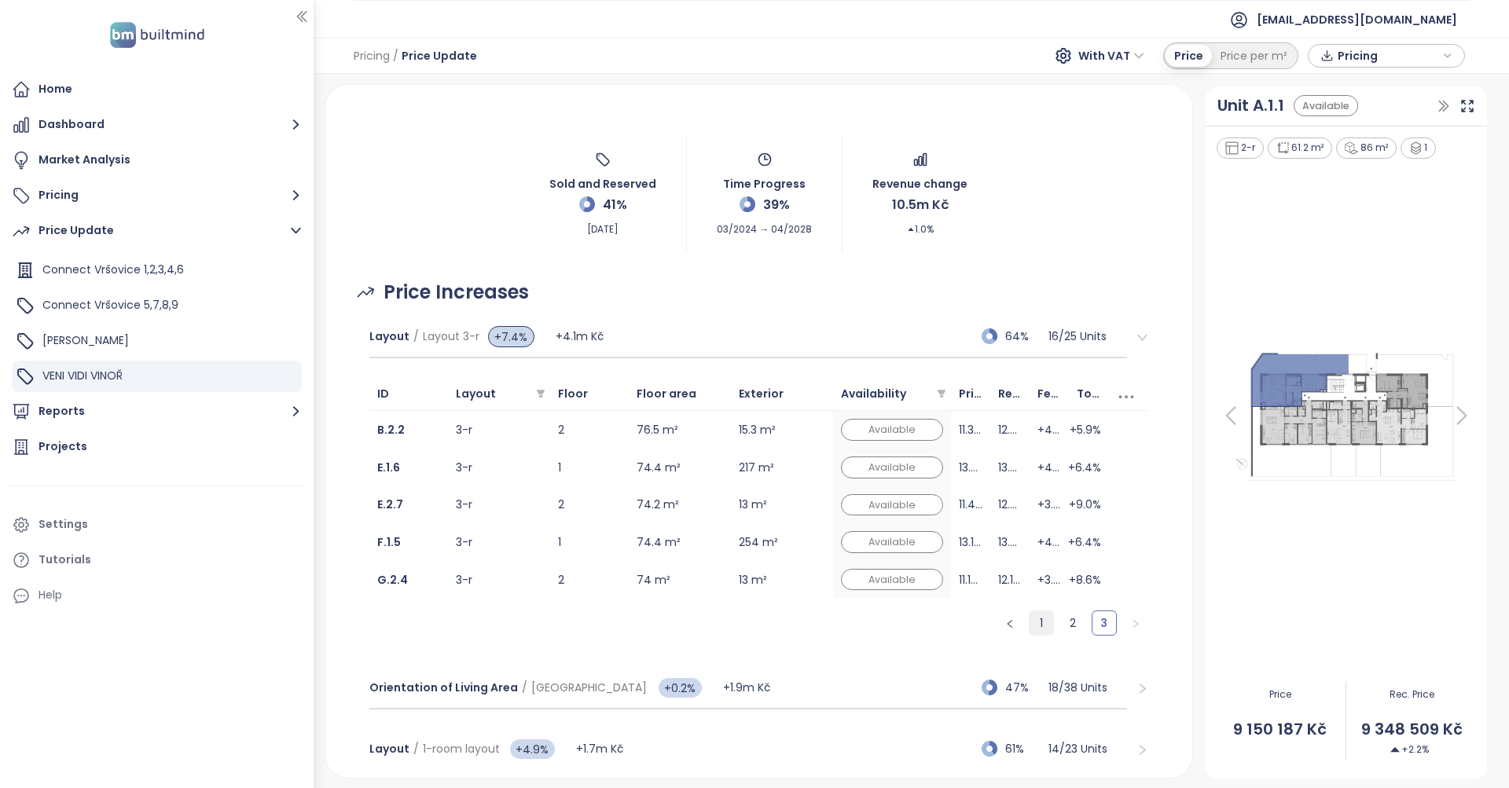
scroll to position [45, 0]
click at [1137, 336] on icon "right" at bounding box center [1143, 335] width 12 height 12
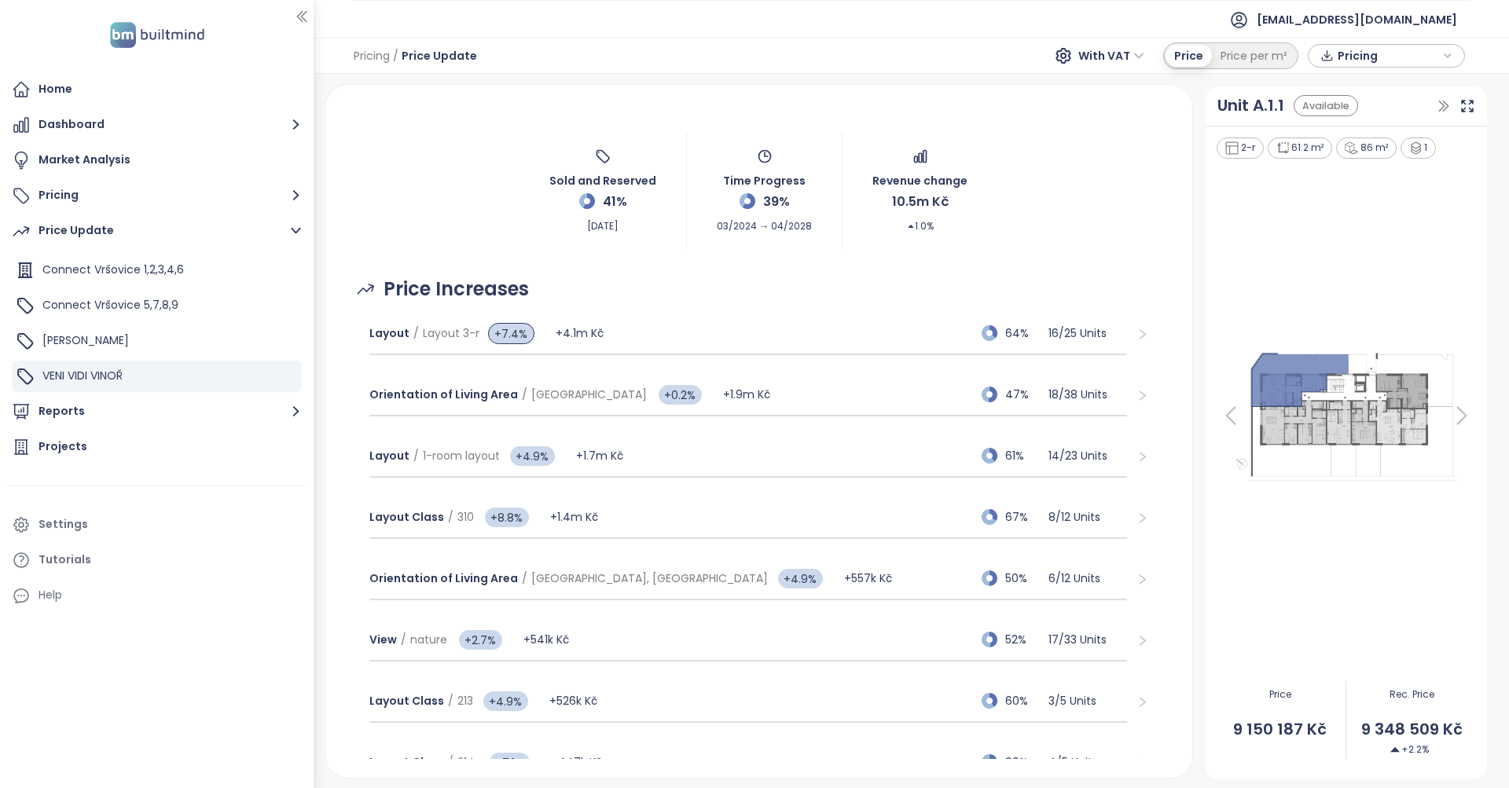
click at [1137, 336] on icon "right" at bounding box center [1143, 335] width 12 height 12
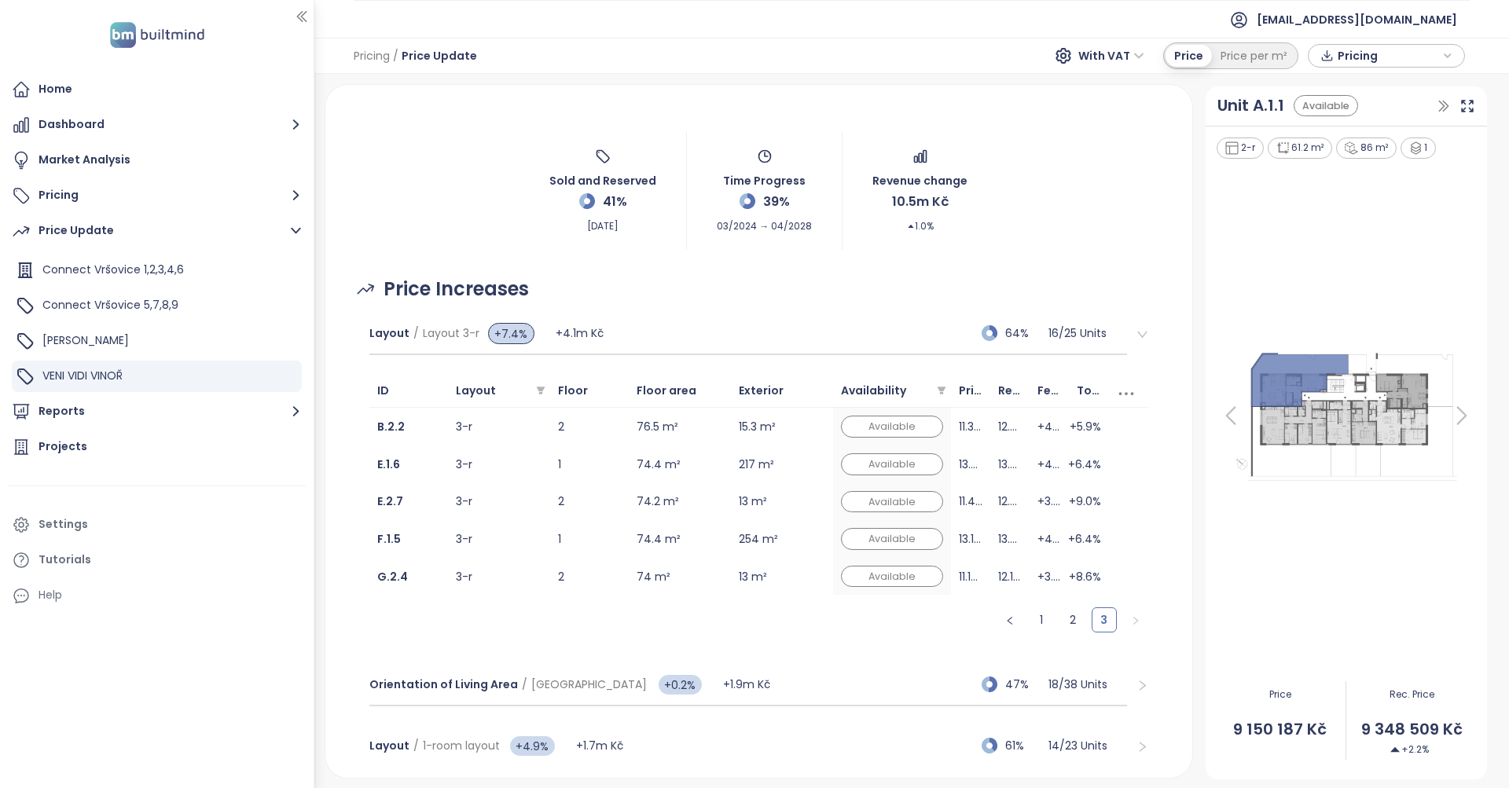
click at [1137, 336] on icon "right" at bounding box center [1143, 335] width 12 height 12
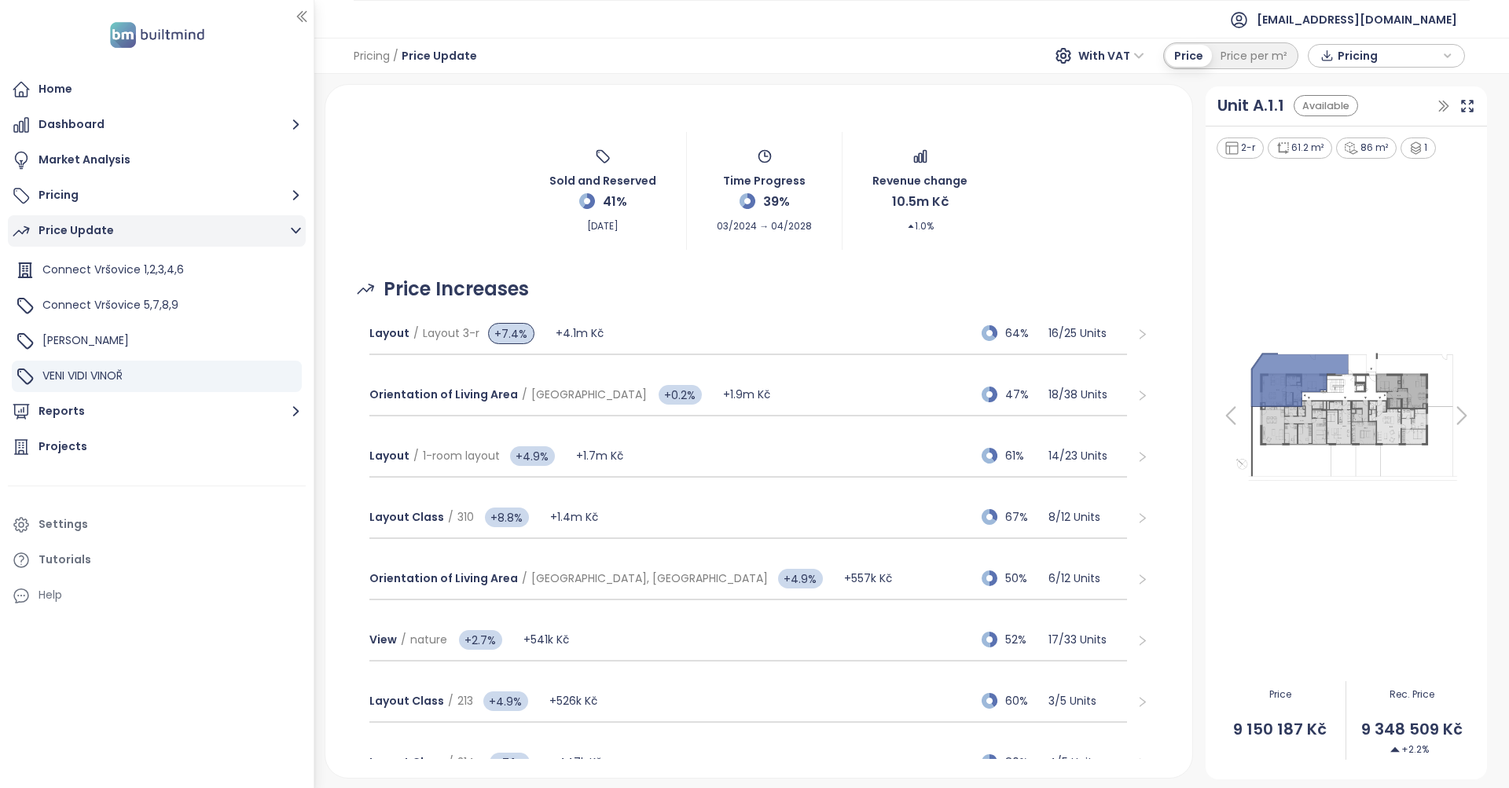
click at [160, 234] on button "Price Update" at bounding box center [157, 230] width 298 height 31
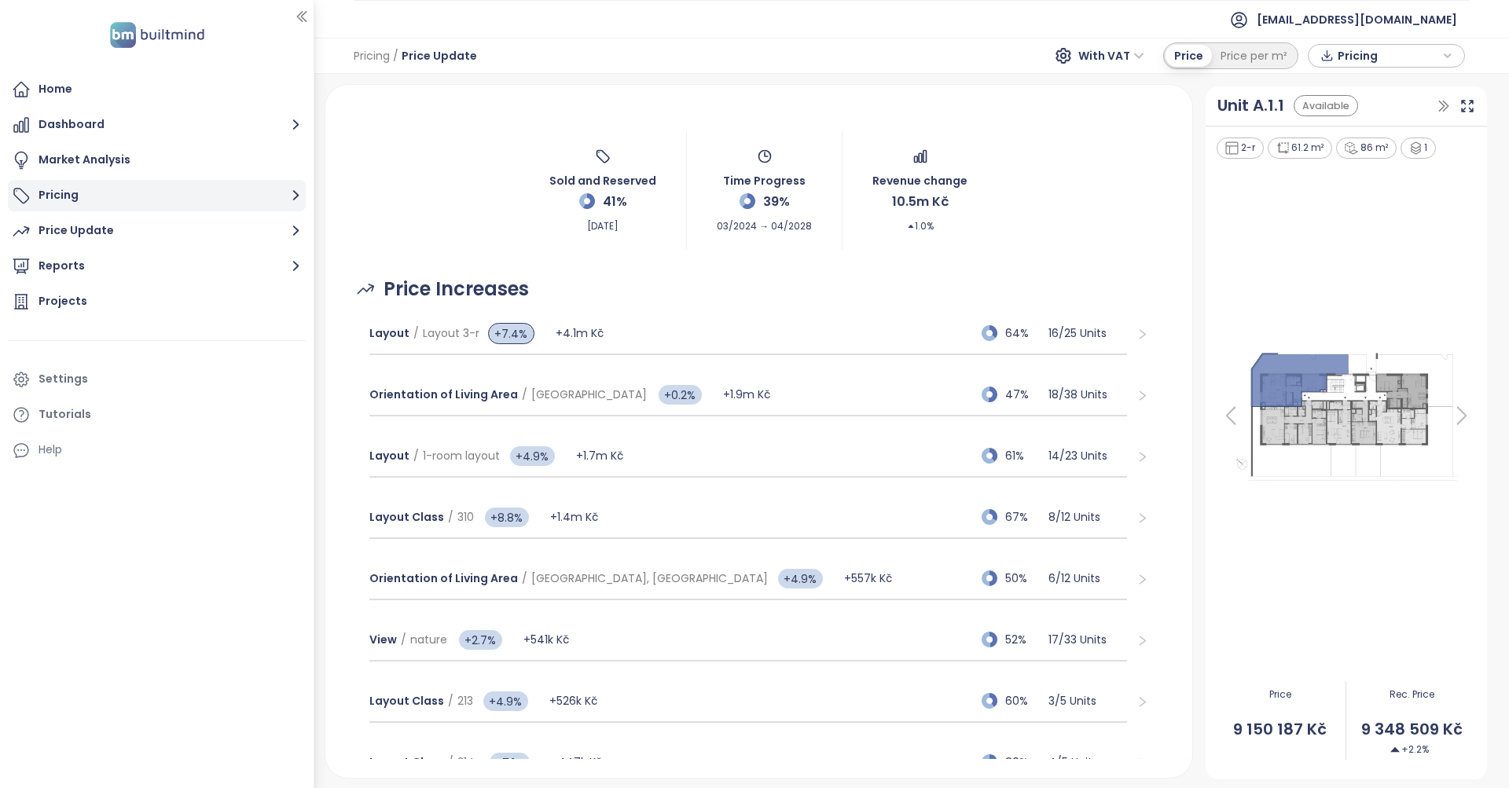
click at [167, 193] on button "Pricing" at bounding box center [157, 195] width 298 height 31
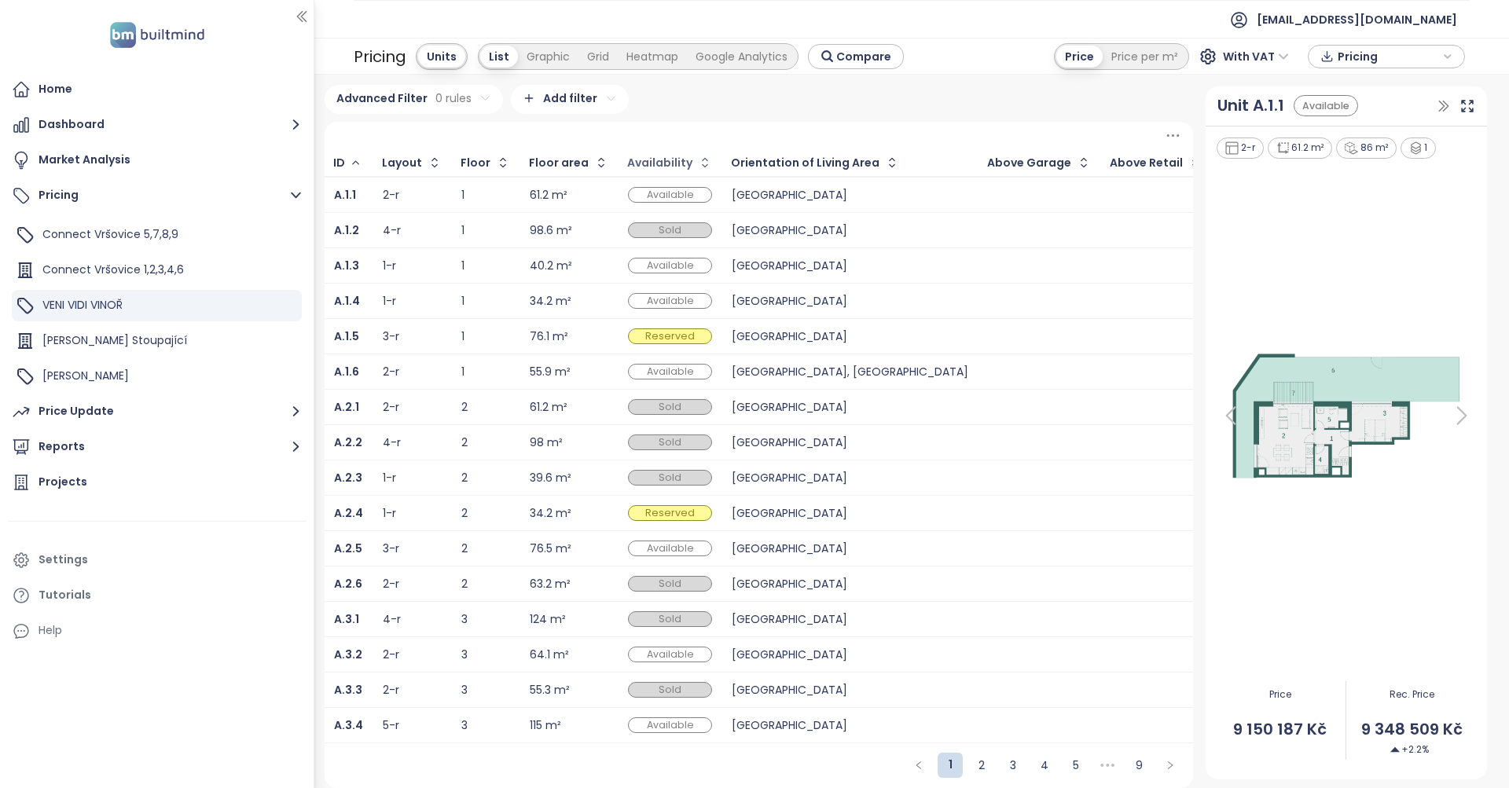
click at [657, 164] on div "Availability" at bounding box center [659, 163] width 65 height 10
click at [697, 164] on icon "button" at bounding box center [705, 163] width 16 height 16
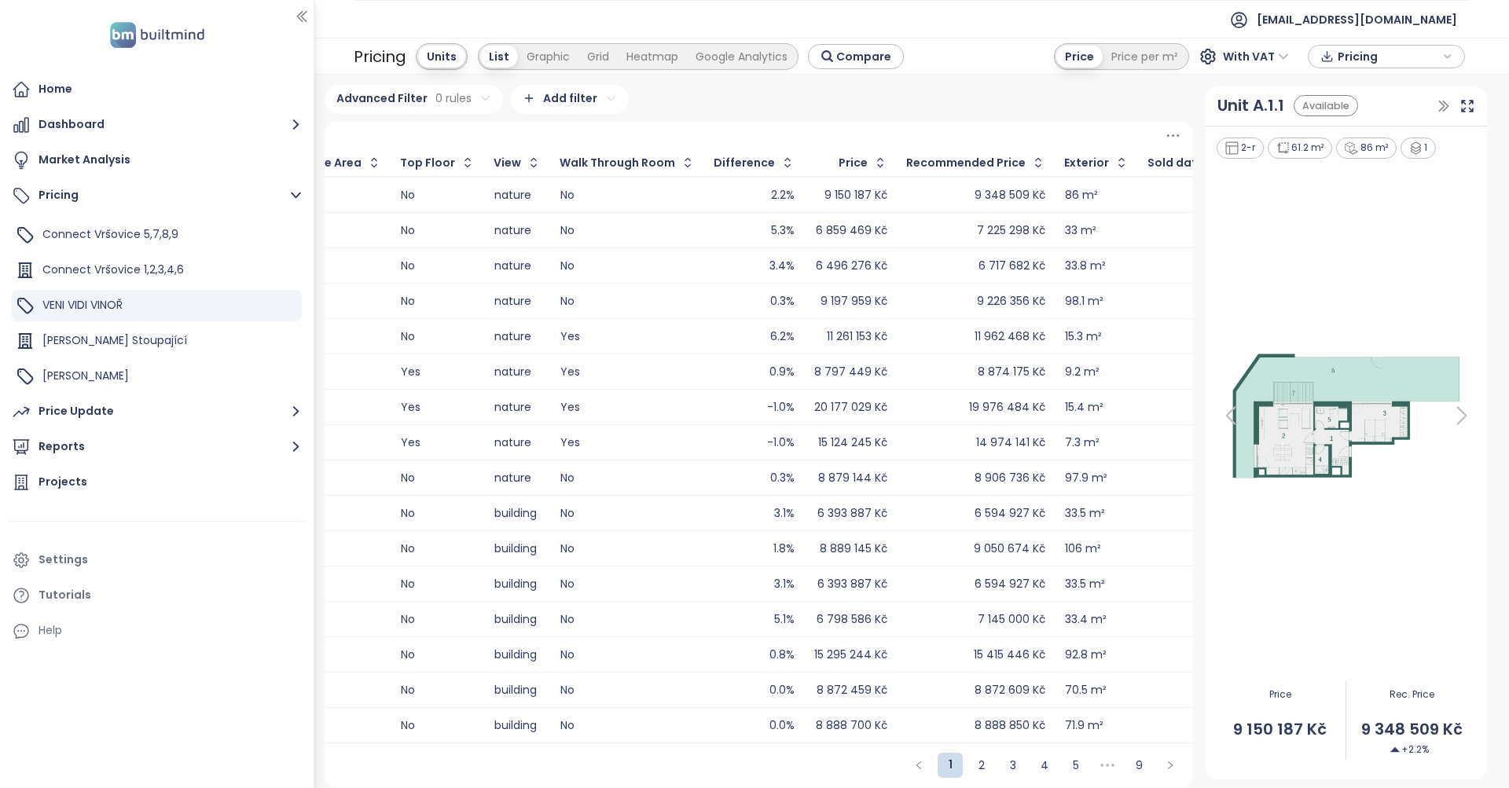
click at [907, 628] on div "7 145 000 Kč" at bounding box center [976, 619] width 138 height 19
